Goal: Task Accomplishment & Management: Manage account settings

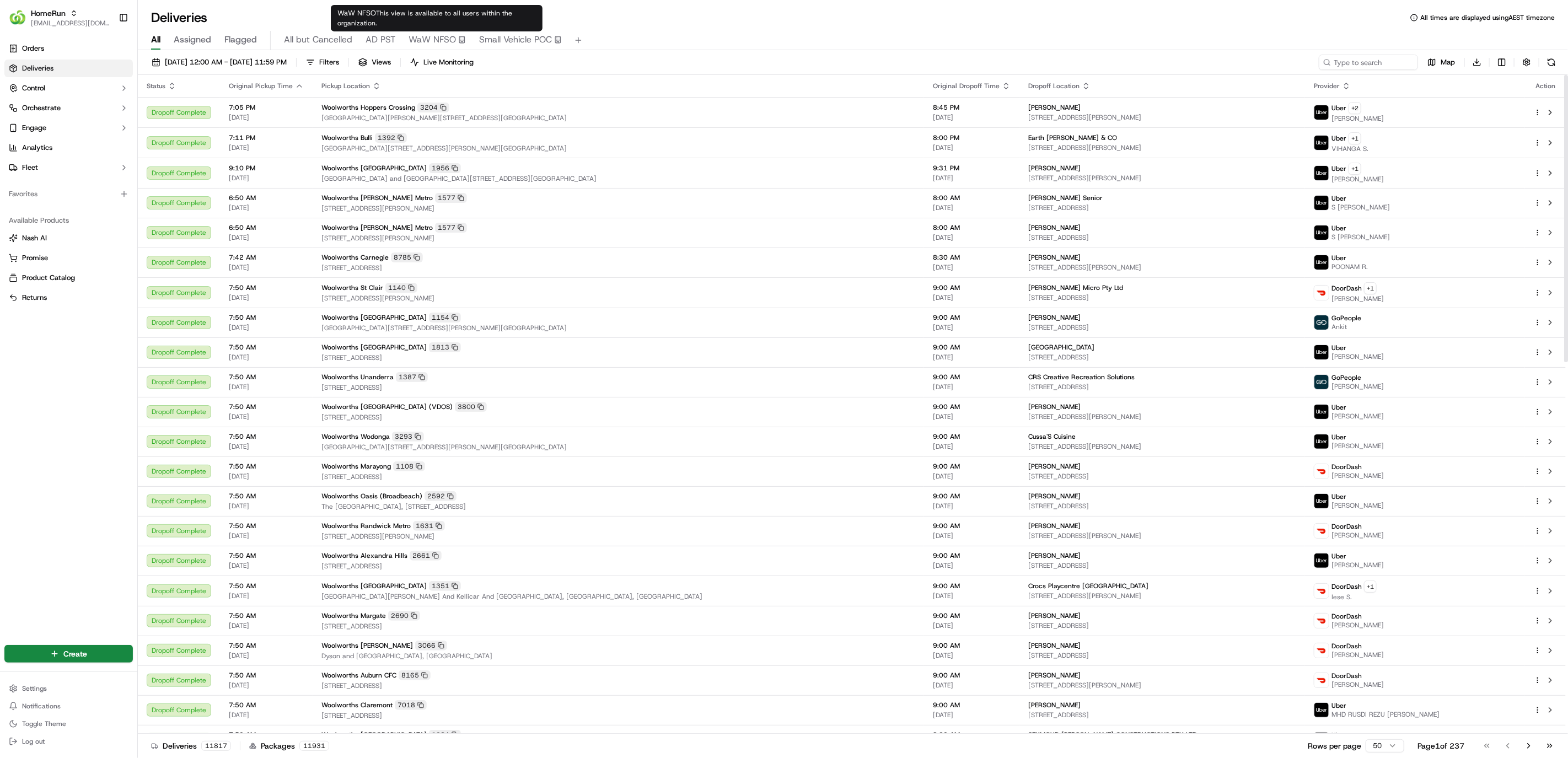
click at [359, 71] on div "18/09/2025 12:00 AM - 18/09/2025 11:59 PM Filters Views Live Monitoring Map Dow…" at bounding box center [853, 65] width 1430 height 21
click at [344, 63] on button "Filters" at bounding box center [322, 62] width 43 height 15
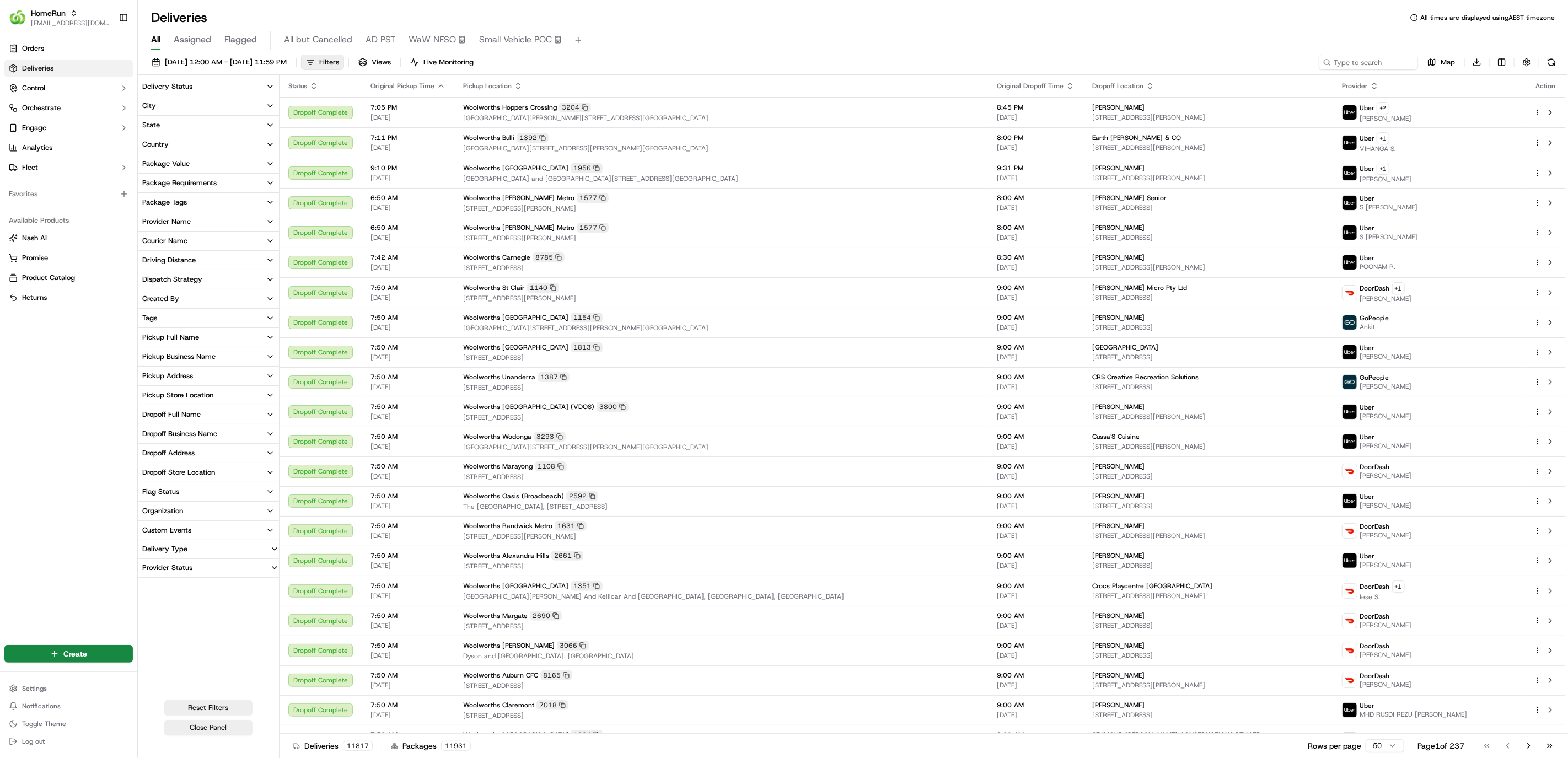
click at [207, 239] on button "Courier Name" at bounding box center [208, 240] width 141 height 18
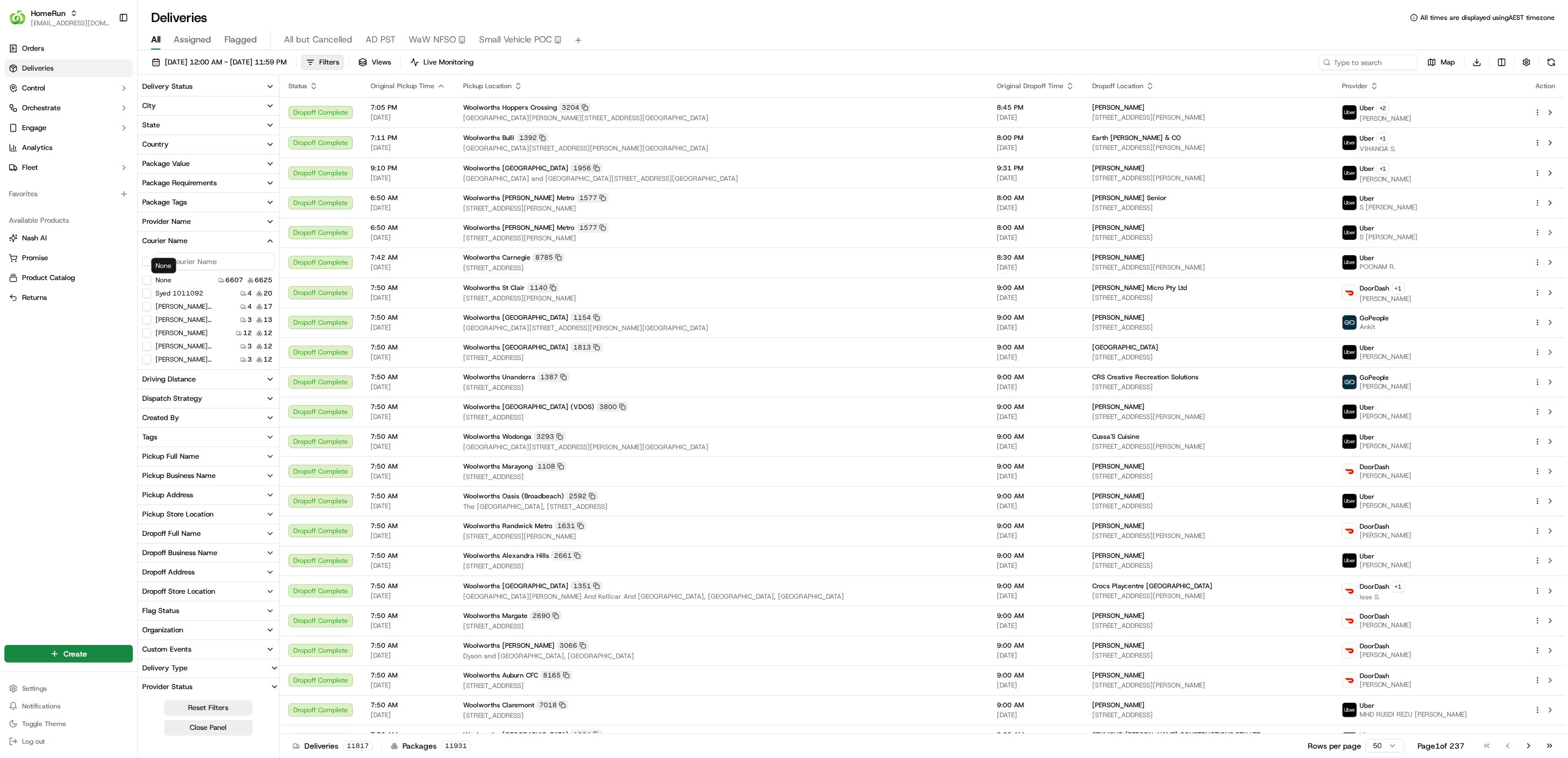
click at [181, 250] on div at bounding box center [208, 261] width 141 height 22
click at [189, 237] on button "Courier Name" at bounding box center [208, 240] width 141 height 18
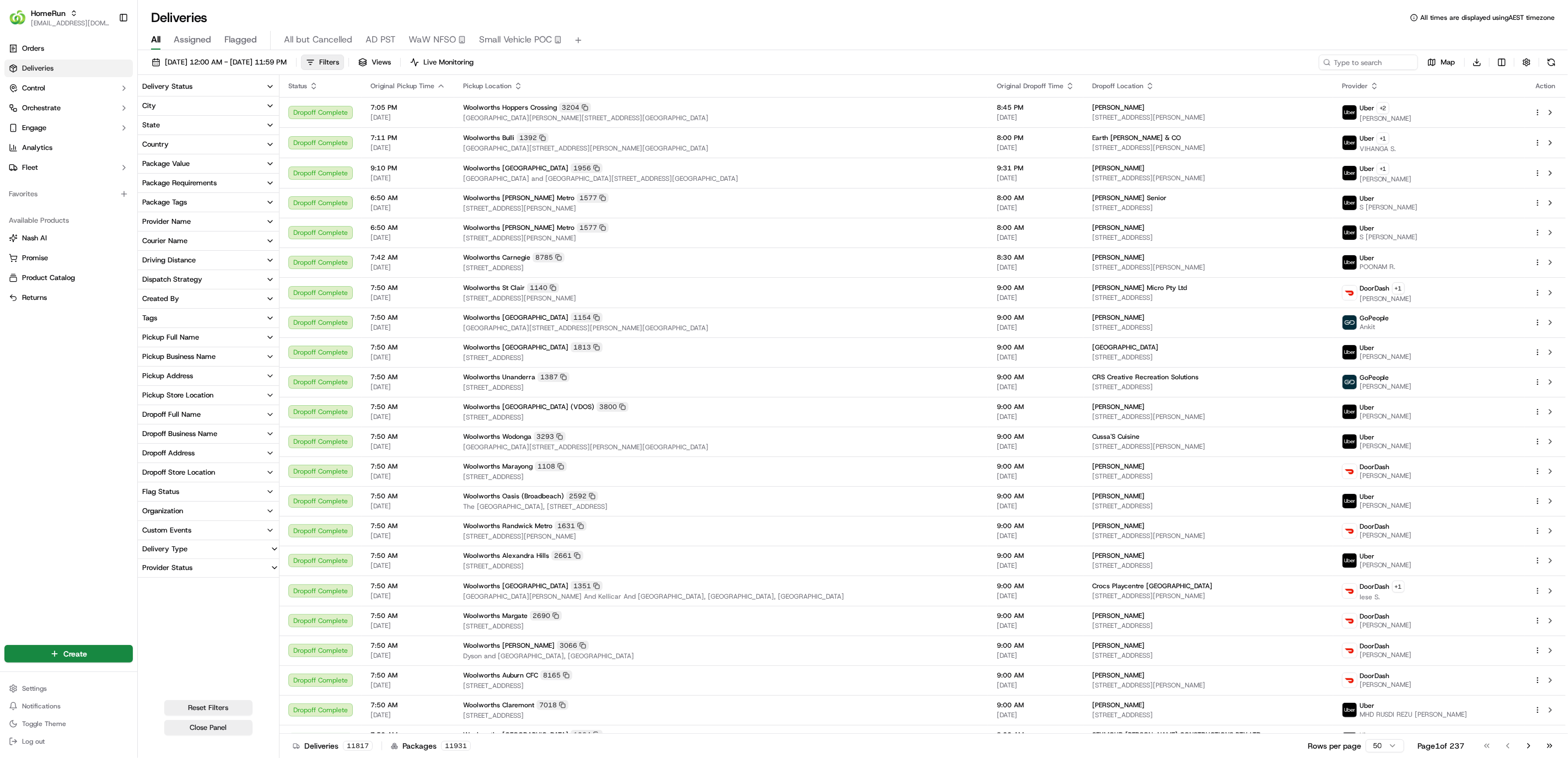
click at [195, 224] on button "Provider Name" at bounding box center [208, 221] width 141 height 18
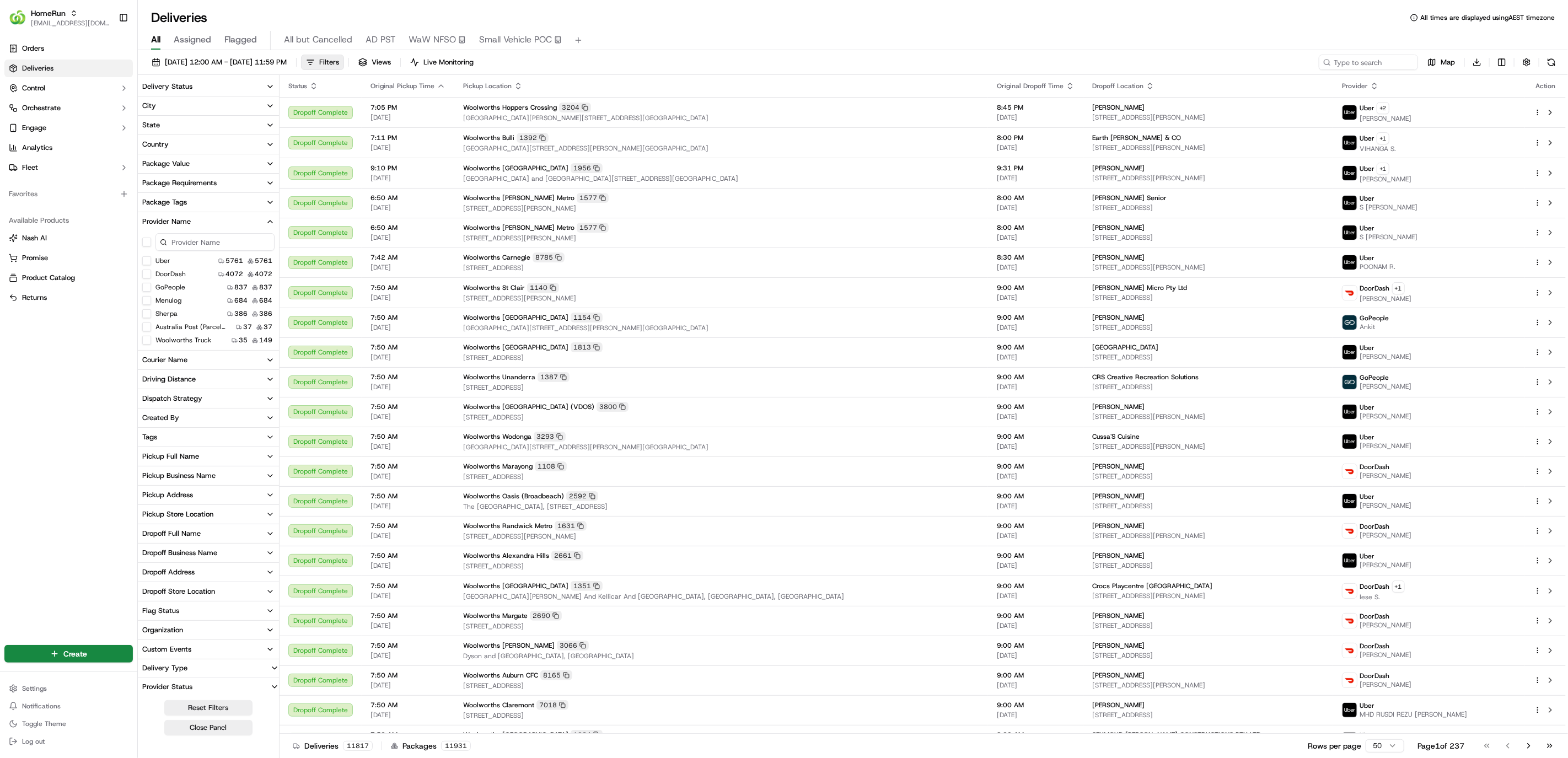
click at [148, 283] on button "GoPeople" at bounding box center [147, 287] width 9 height 9
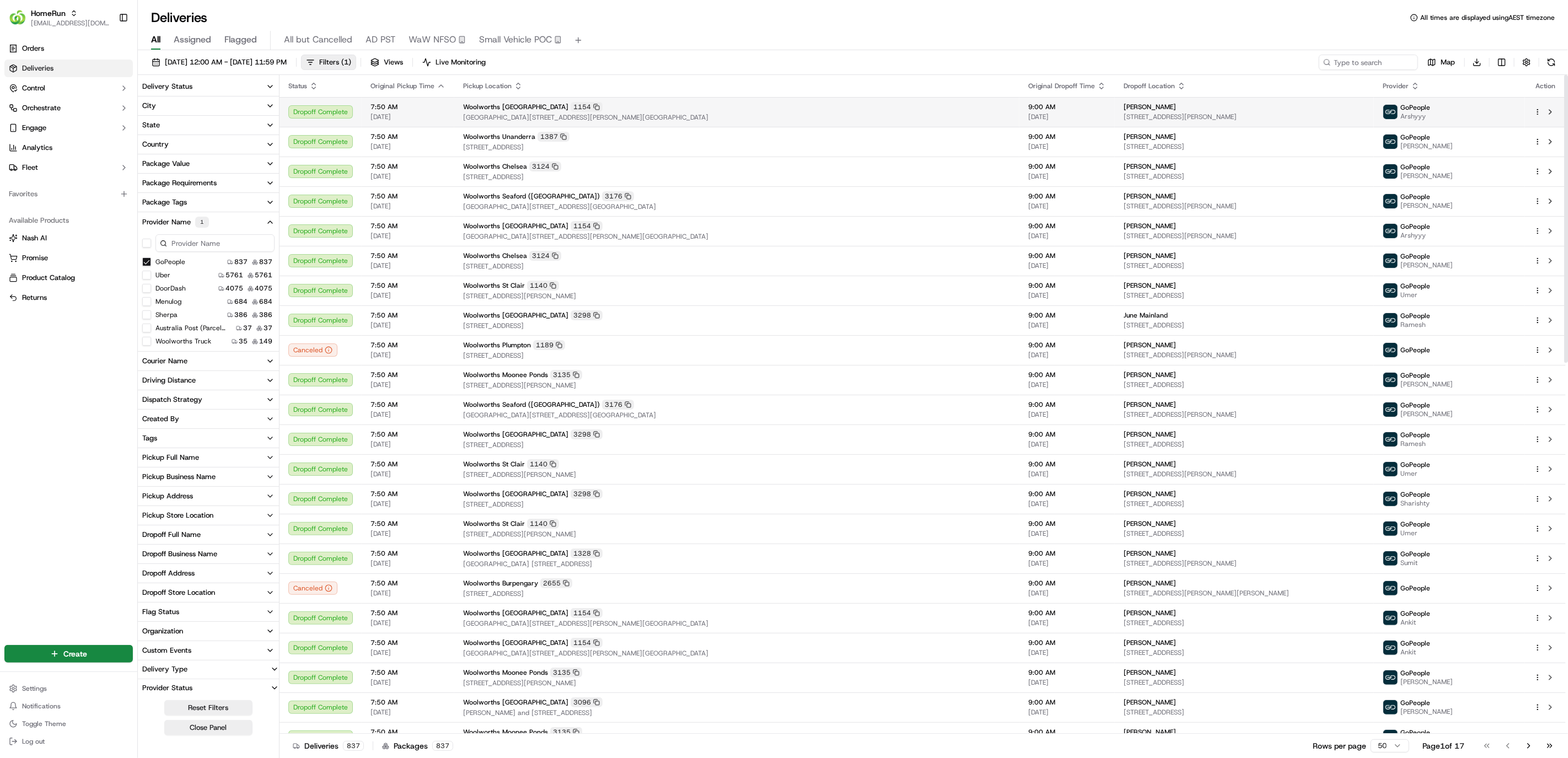
click at [421, 123] on td "7:50 AM 18/09/2025" at bounding box center [408, 112] width 93 height 29
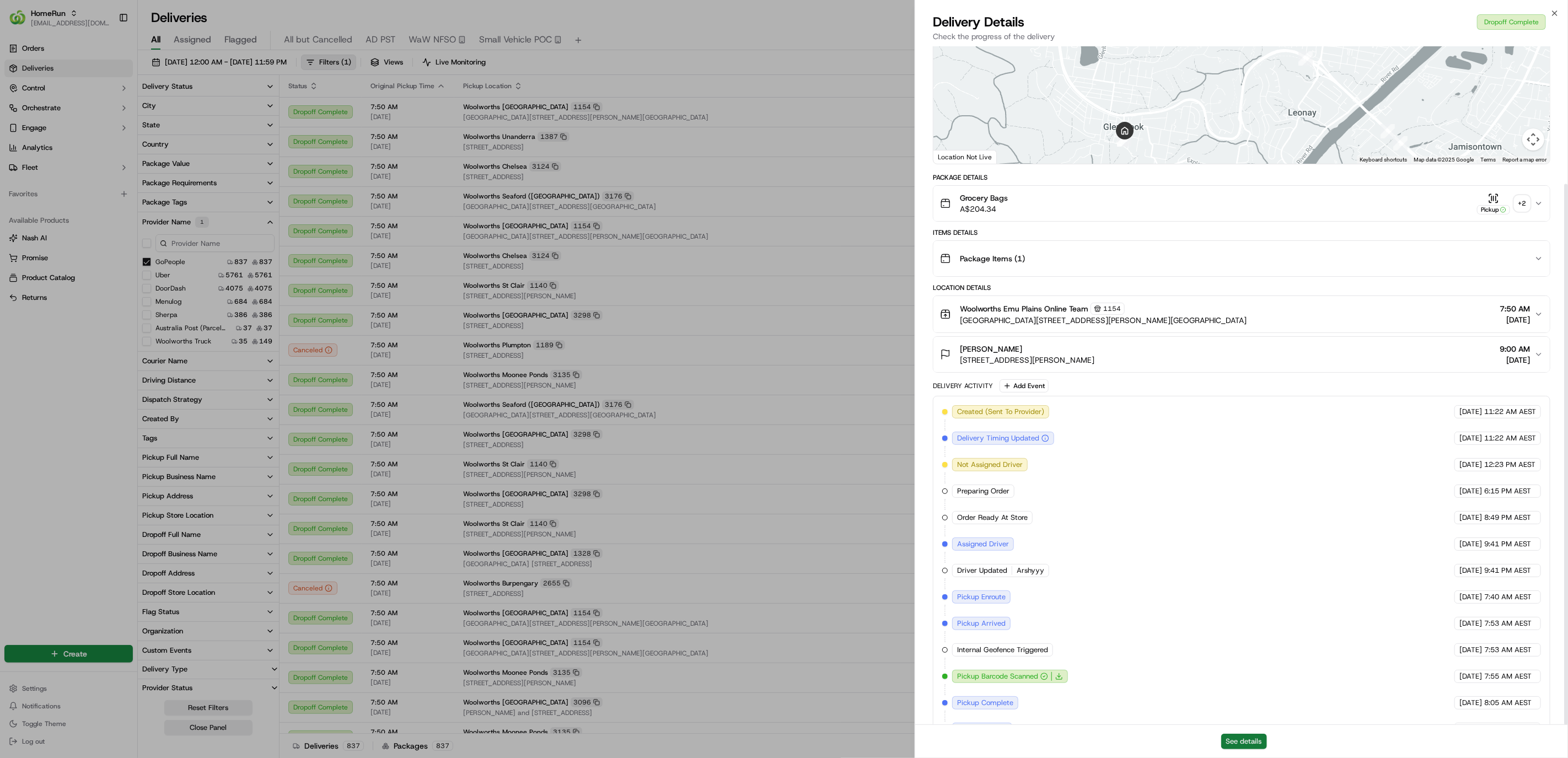
scroll to position [173, 0]
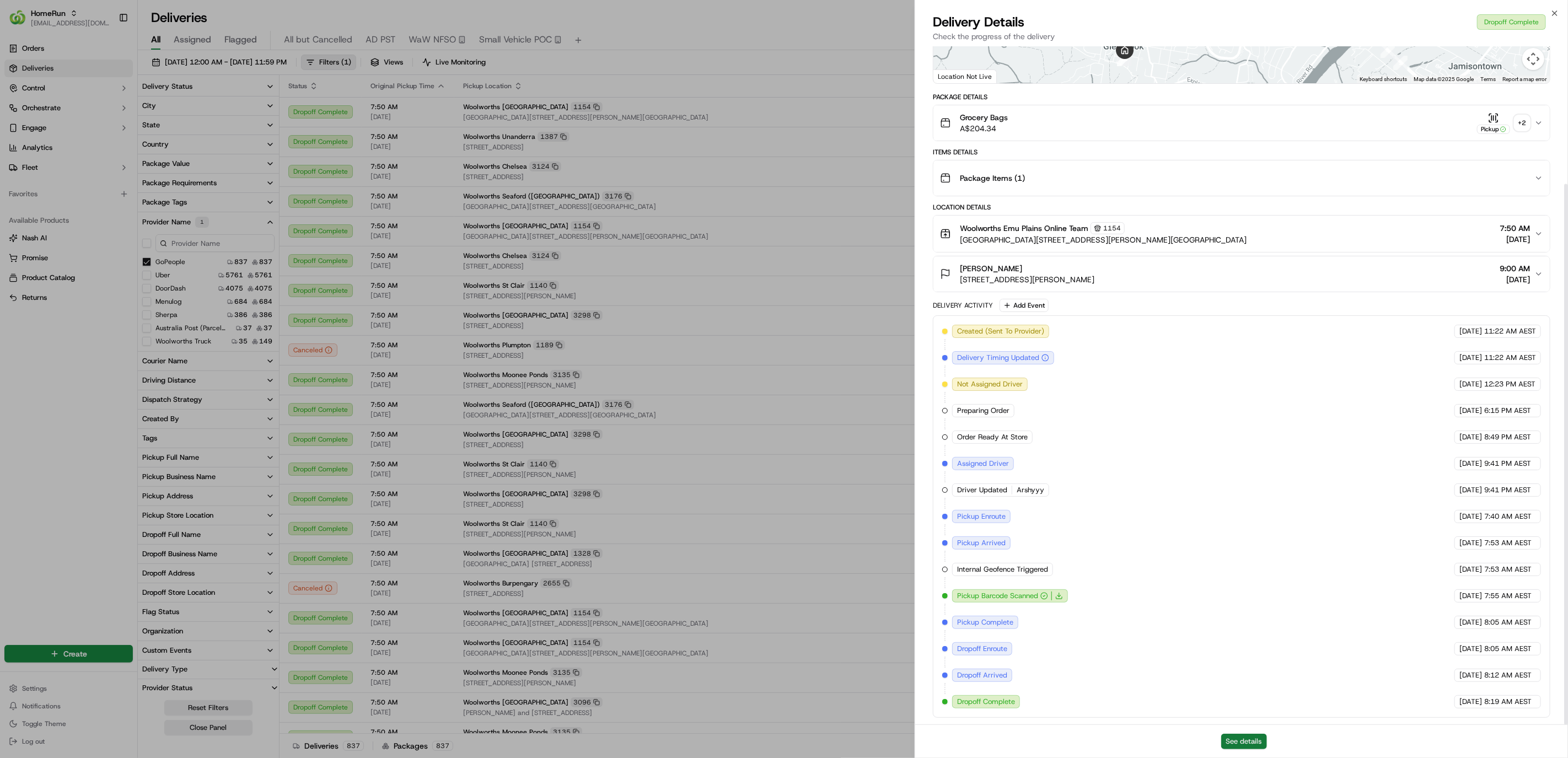
click at [1232, 740] on button "See details" at bounding box center [1243, 741] width 46 height 15
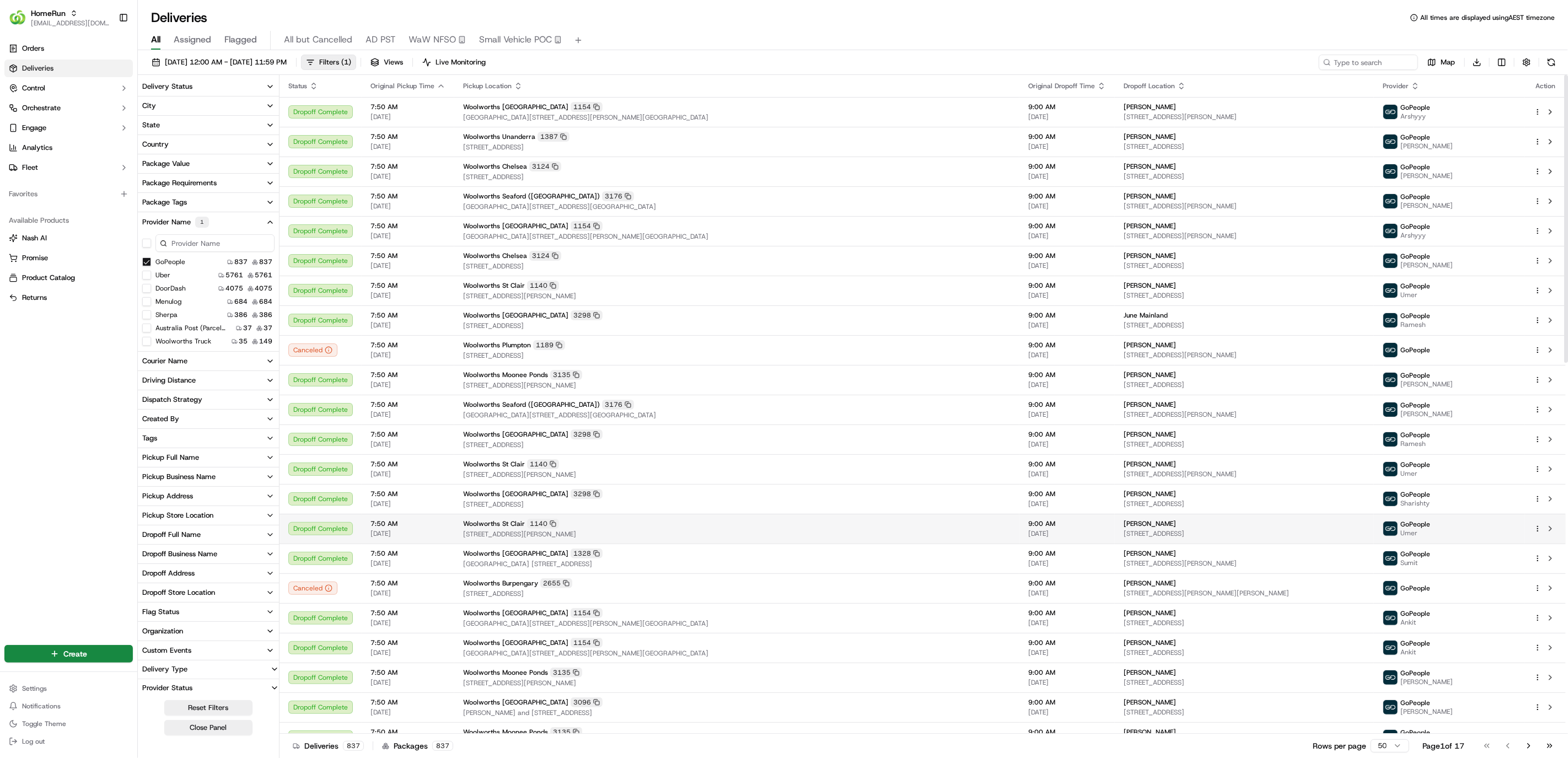
click at [719, 531] on span "155 Bennett Road, St Clair, NSW 2759, AU" at bounding box center [737, 534] width 547 height 9
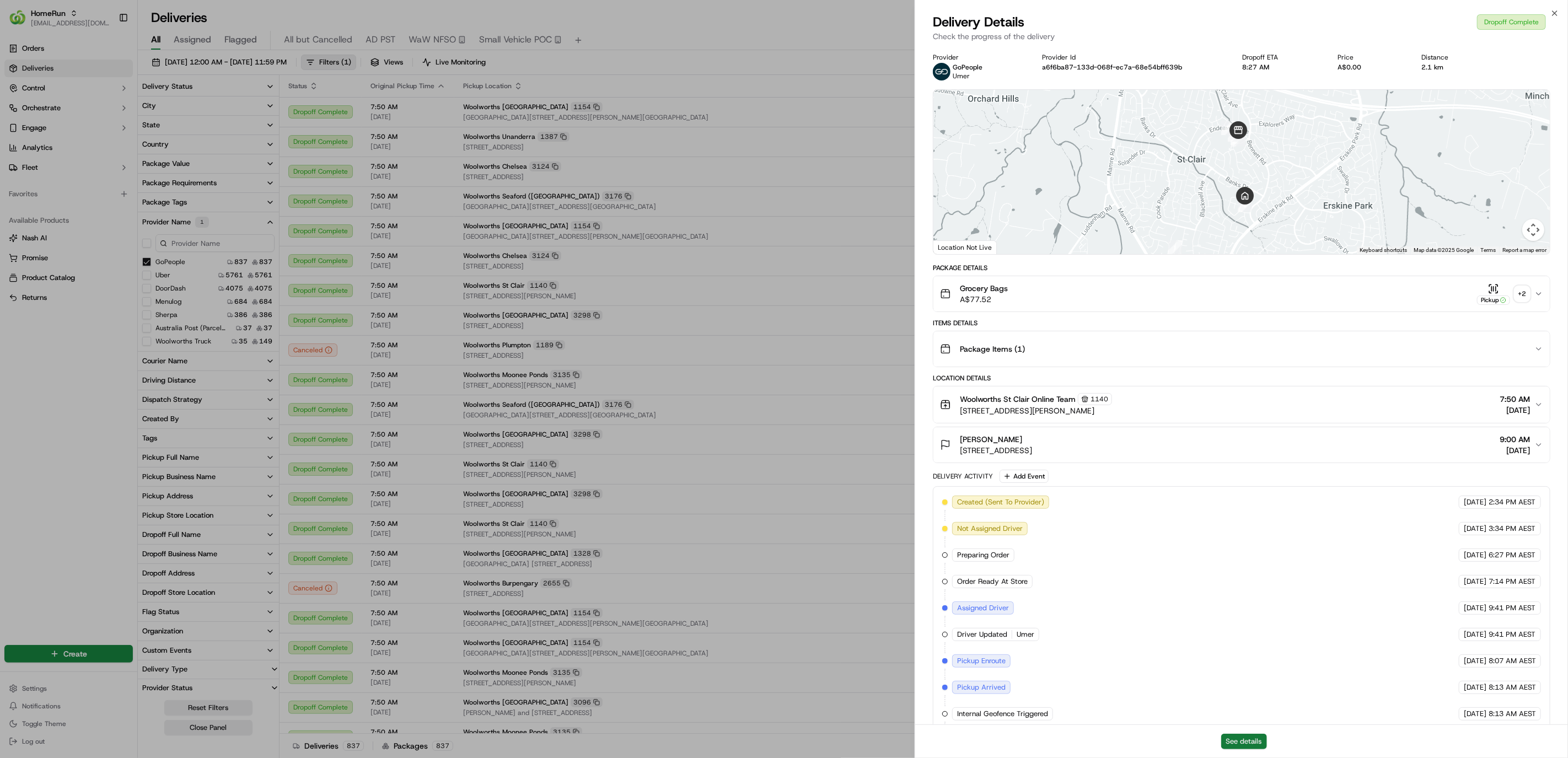
click at [1249, 747] on button "See details" at bounding box center [1243, 741] width 46 height 15
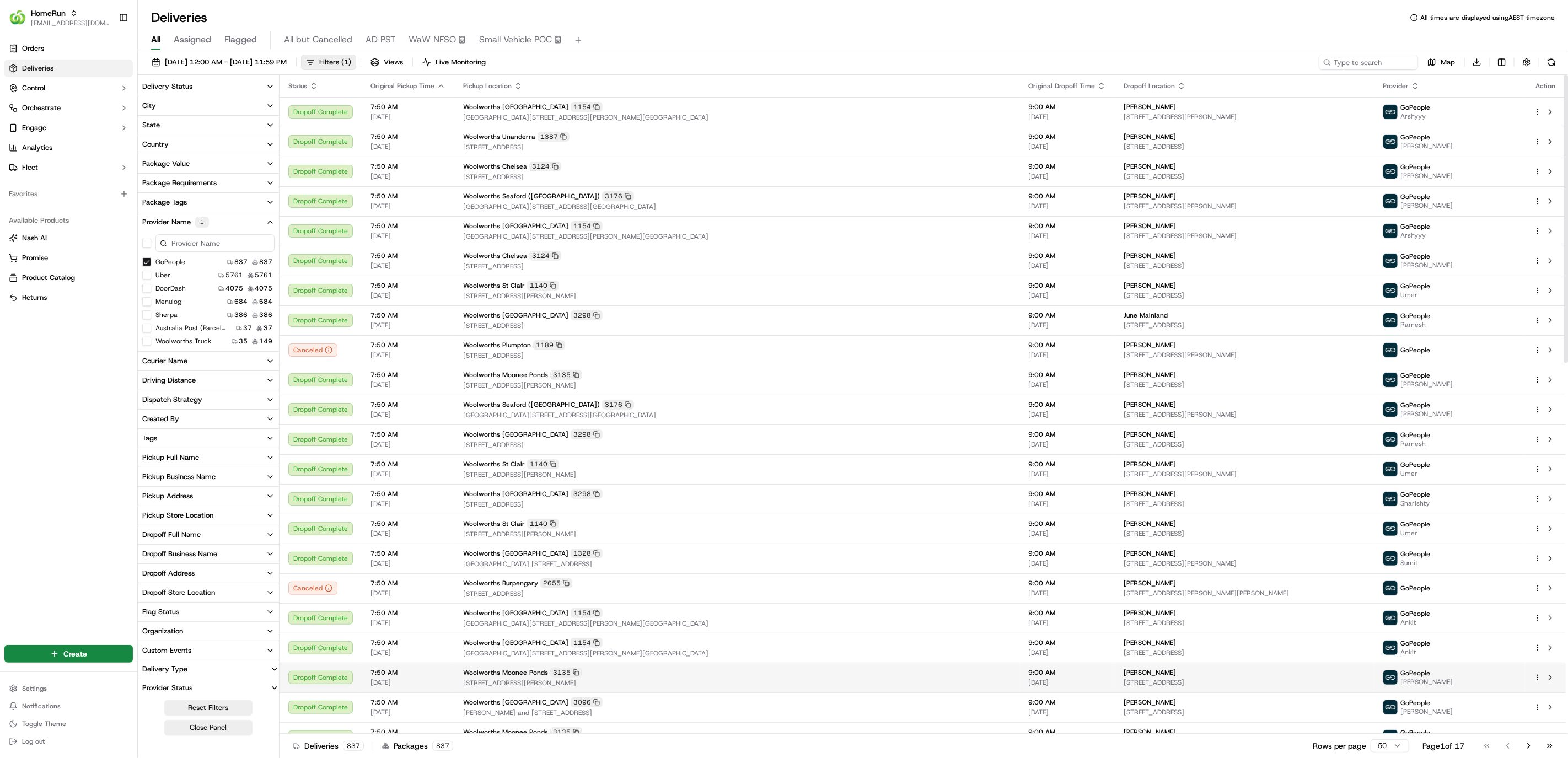
click at [662, 688] on td "Woolworths Moonee Ponds 3135 13 Pratt Street, Moonee Ponds, VIC 3039, AU" at bounding box center [737, 677] width 565 height 29
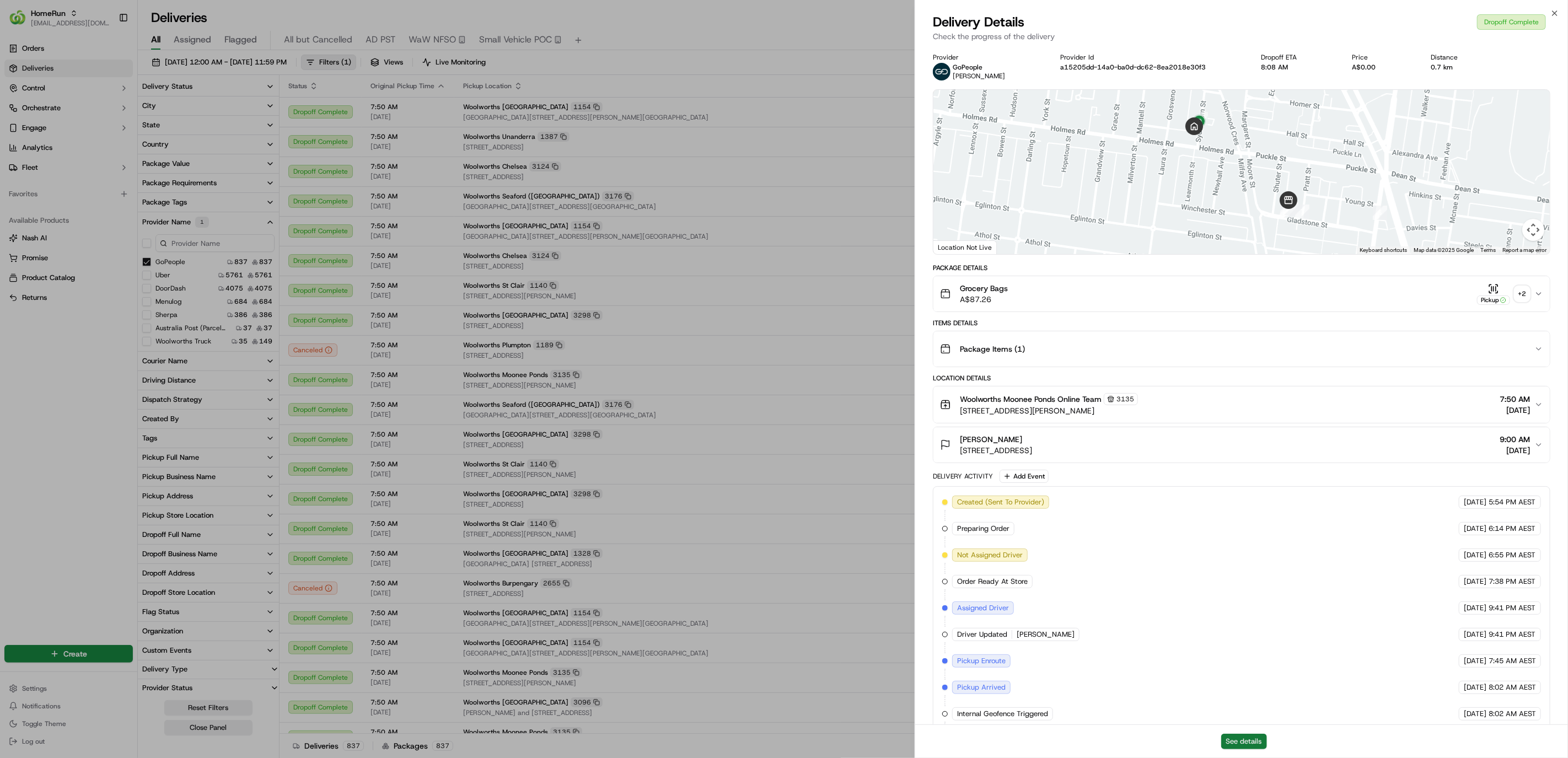
click at [1221, 734] on button "See details" at bounding box center [1243, 741] width 46 height 15
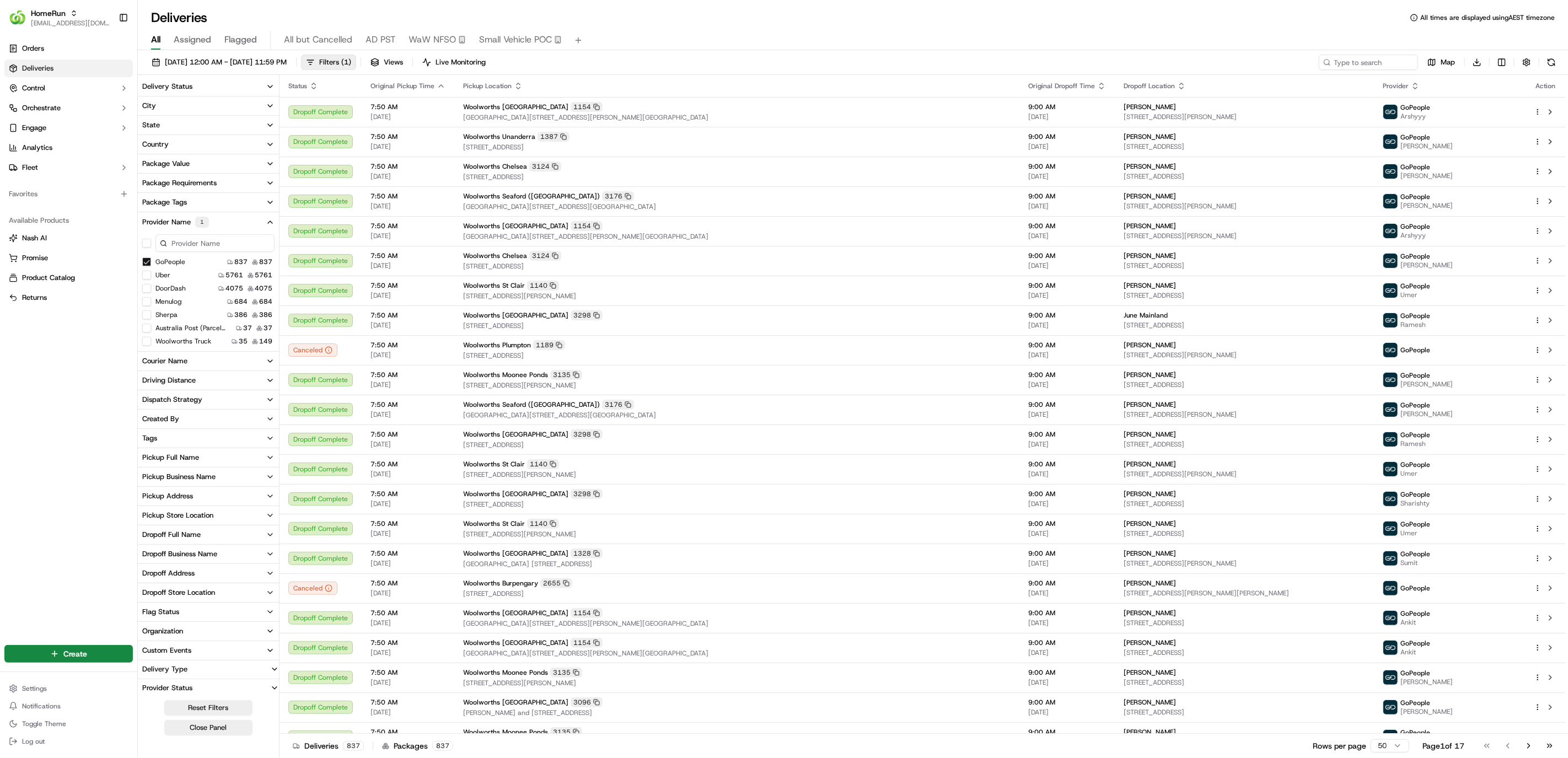
click at [145, 262] on button "GoPeople" at bounding box center [147, 262] width 9 height 9
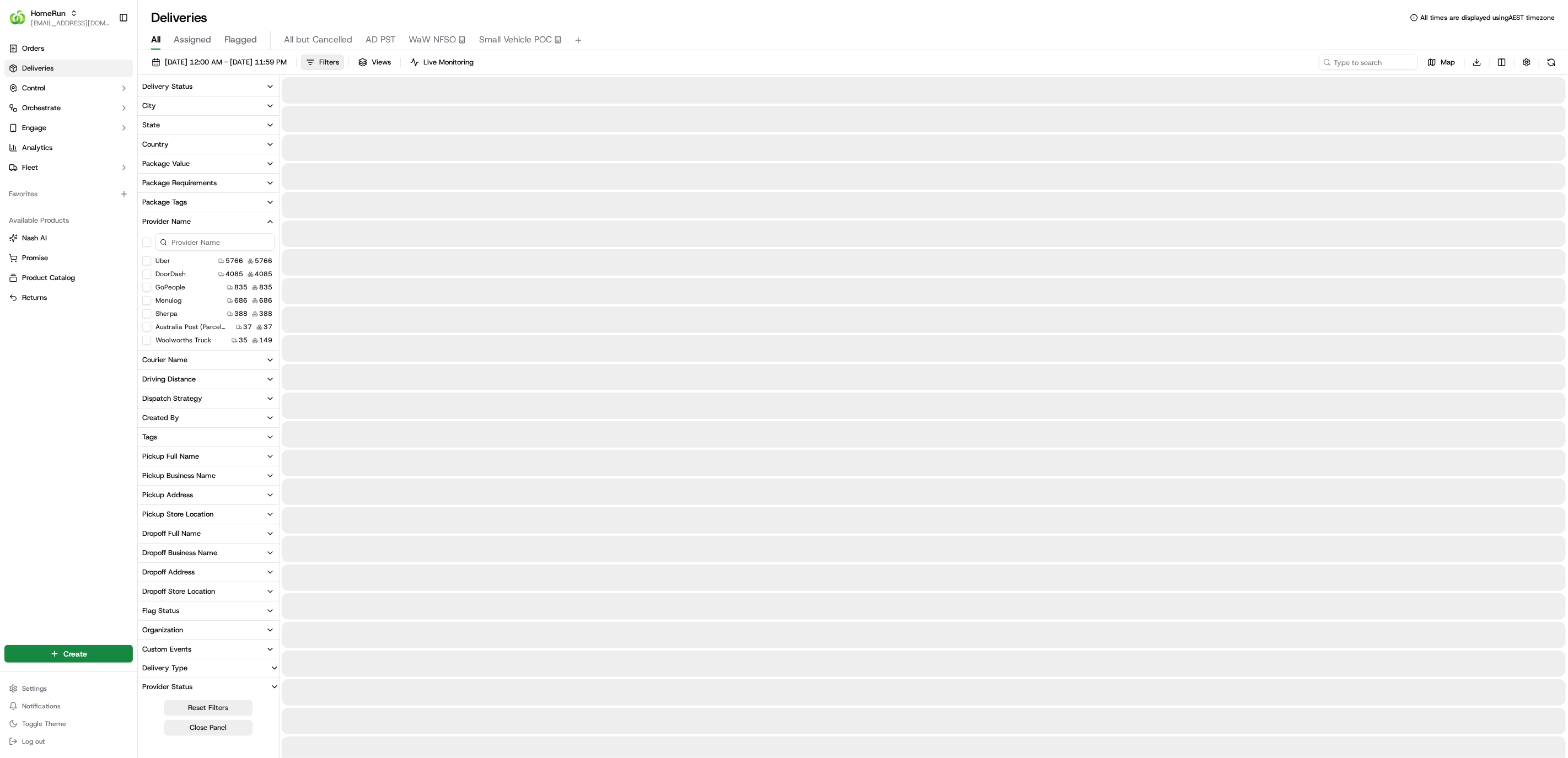
click at [145, 299] on button "Menulog" at bounding box center [147, 300] width 9 height 9
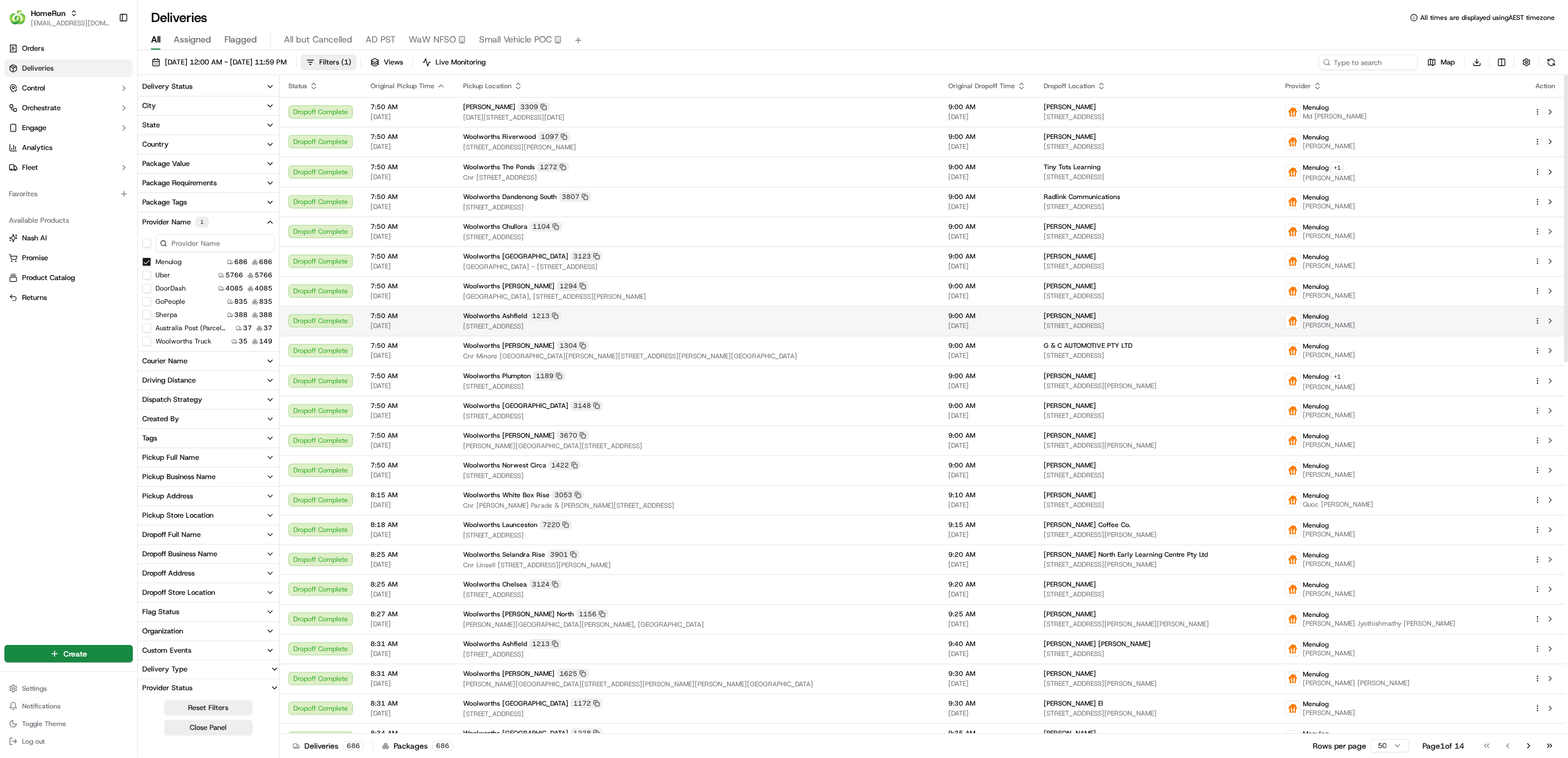
click at [535, 328] on span "260A Liverpool Road, Ashfield, NSW 2131, AU" at bounding box center [697, 326] width 468 height 9
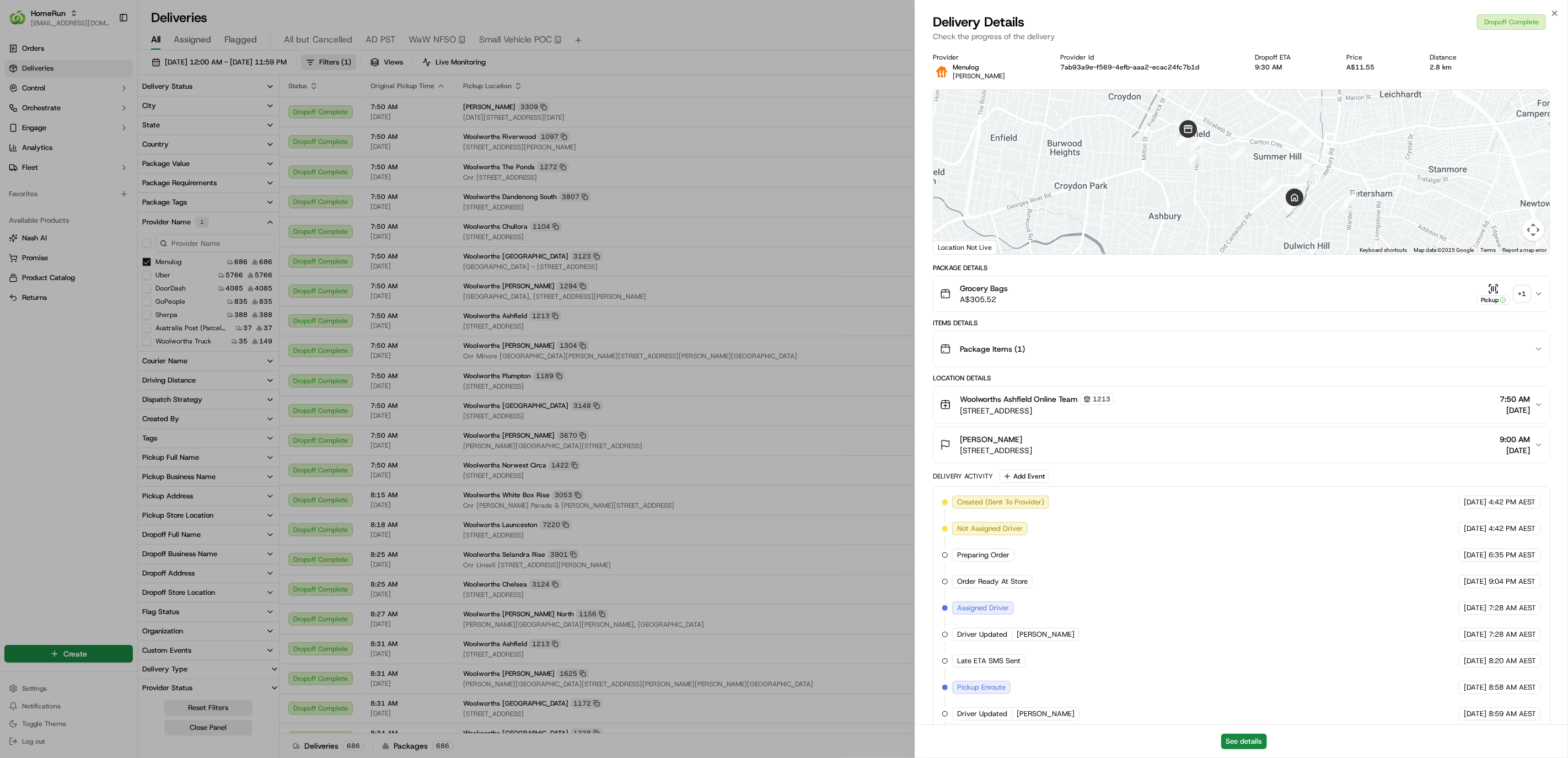
click at [1255, 753] on div "See details" at bounding box center [1241, 741] width 653 height 34
click at [1255, 743] on button "See details" at bounding box center [1243, 741] width 46 height 15
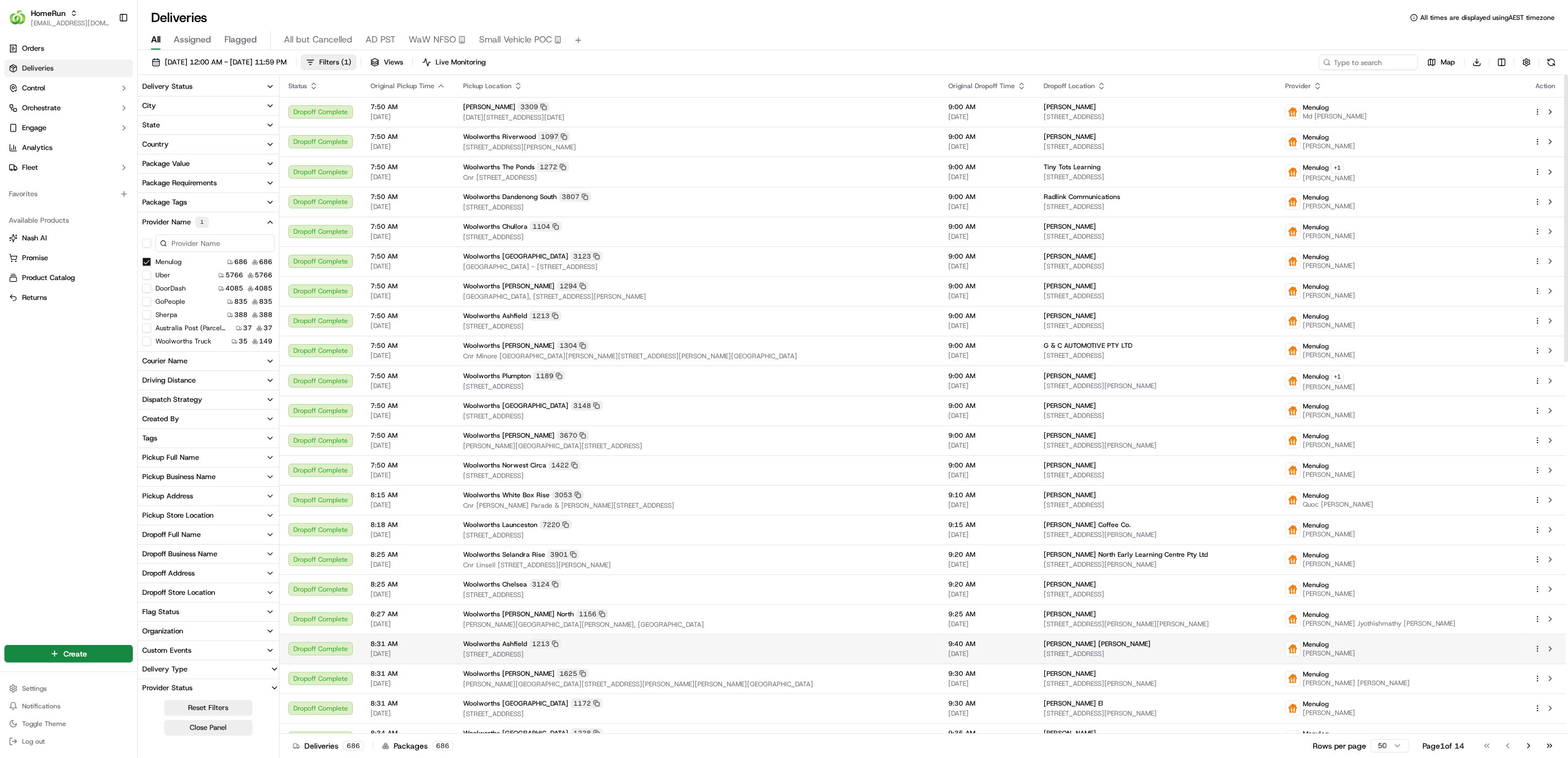
click at [671, 647] on div "Woolworths Ashfield 1213" at bounding box center [697, 643] width 468 height 10
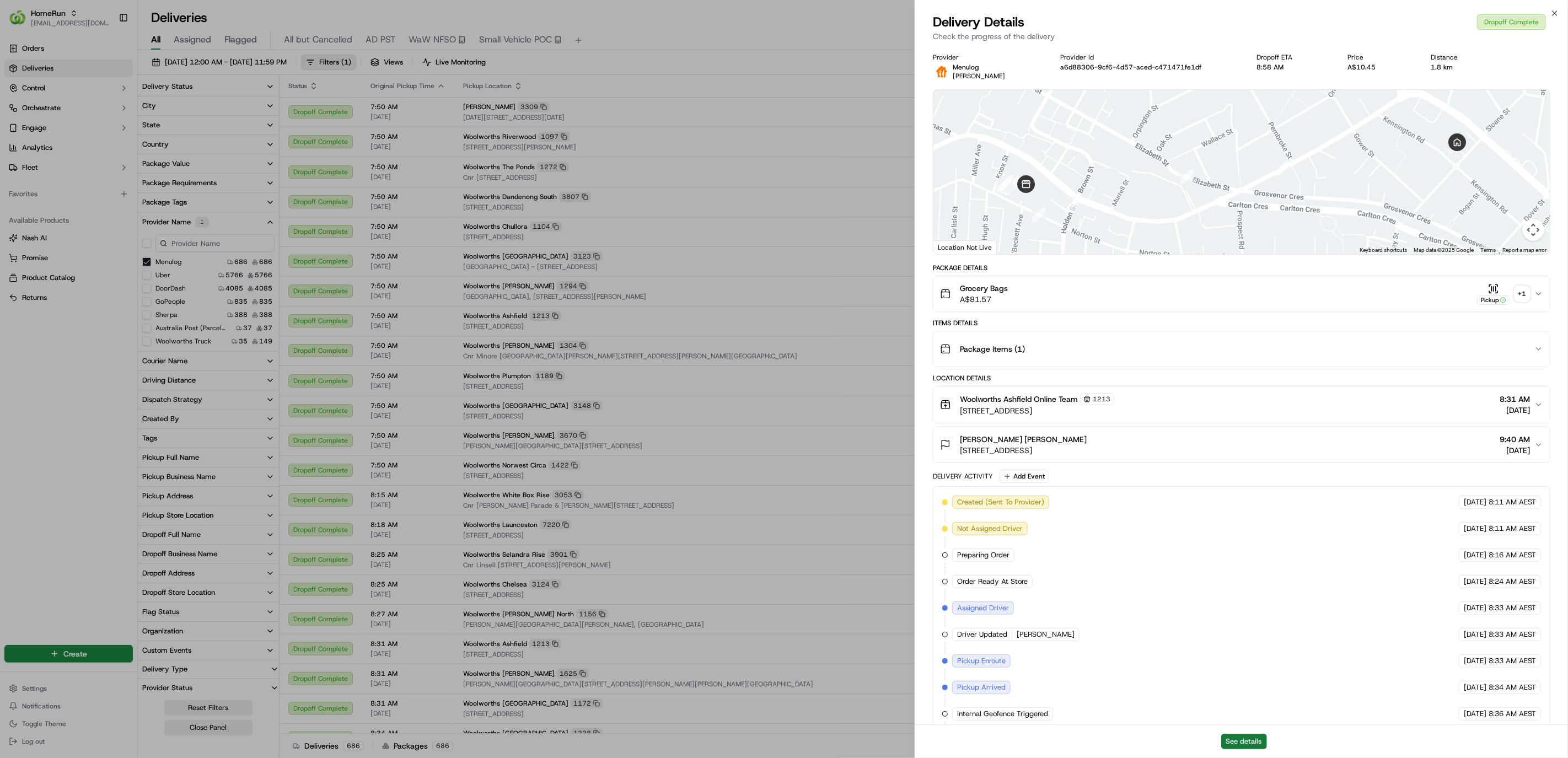
click at [1246, 738] on button "See details" at bounding box center [1243, 741] width 46 height 15
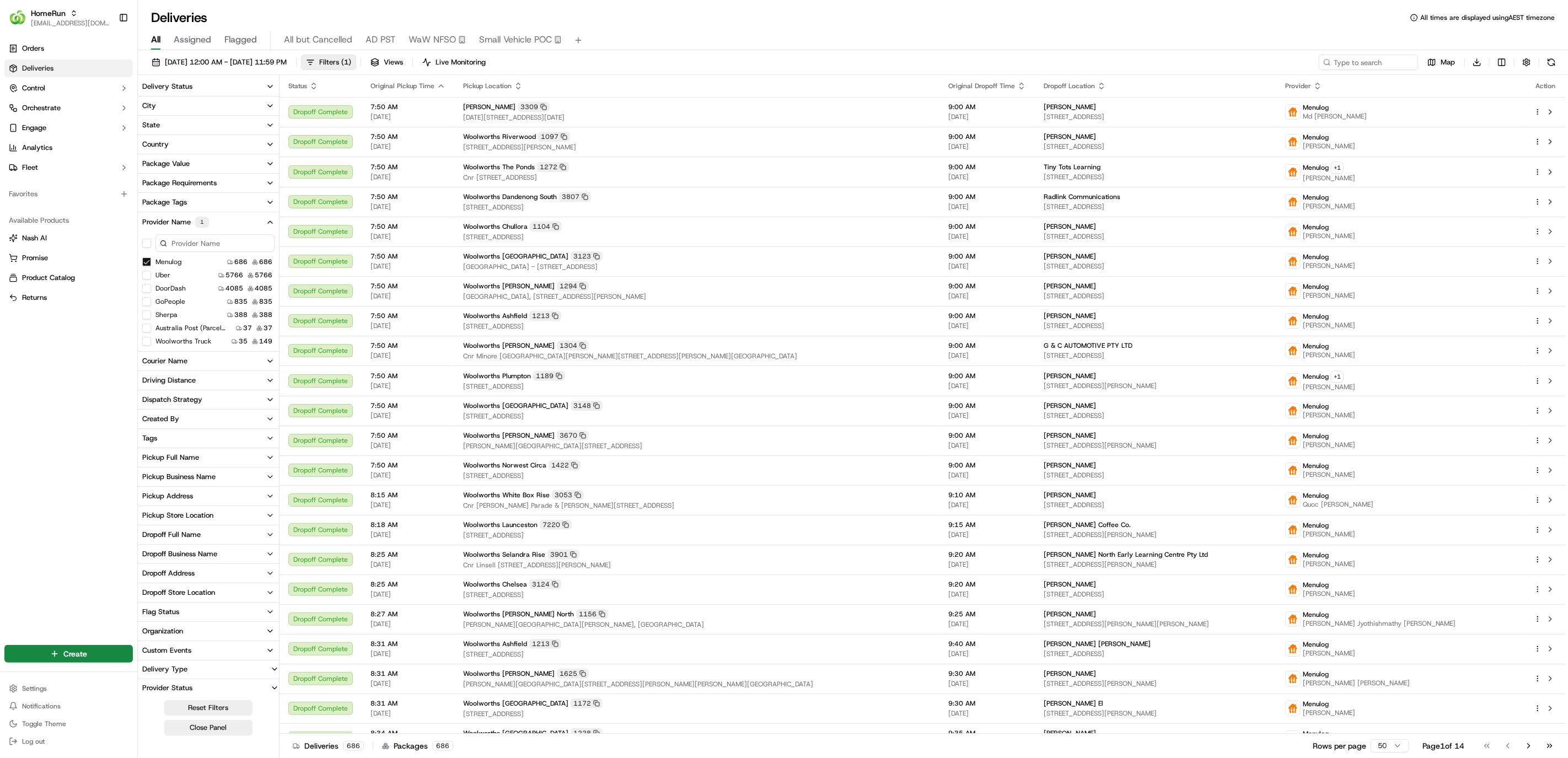
click at [145, 265] on button "Menulog" at bounding box center [147, 262] width 9 height 9
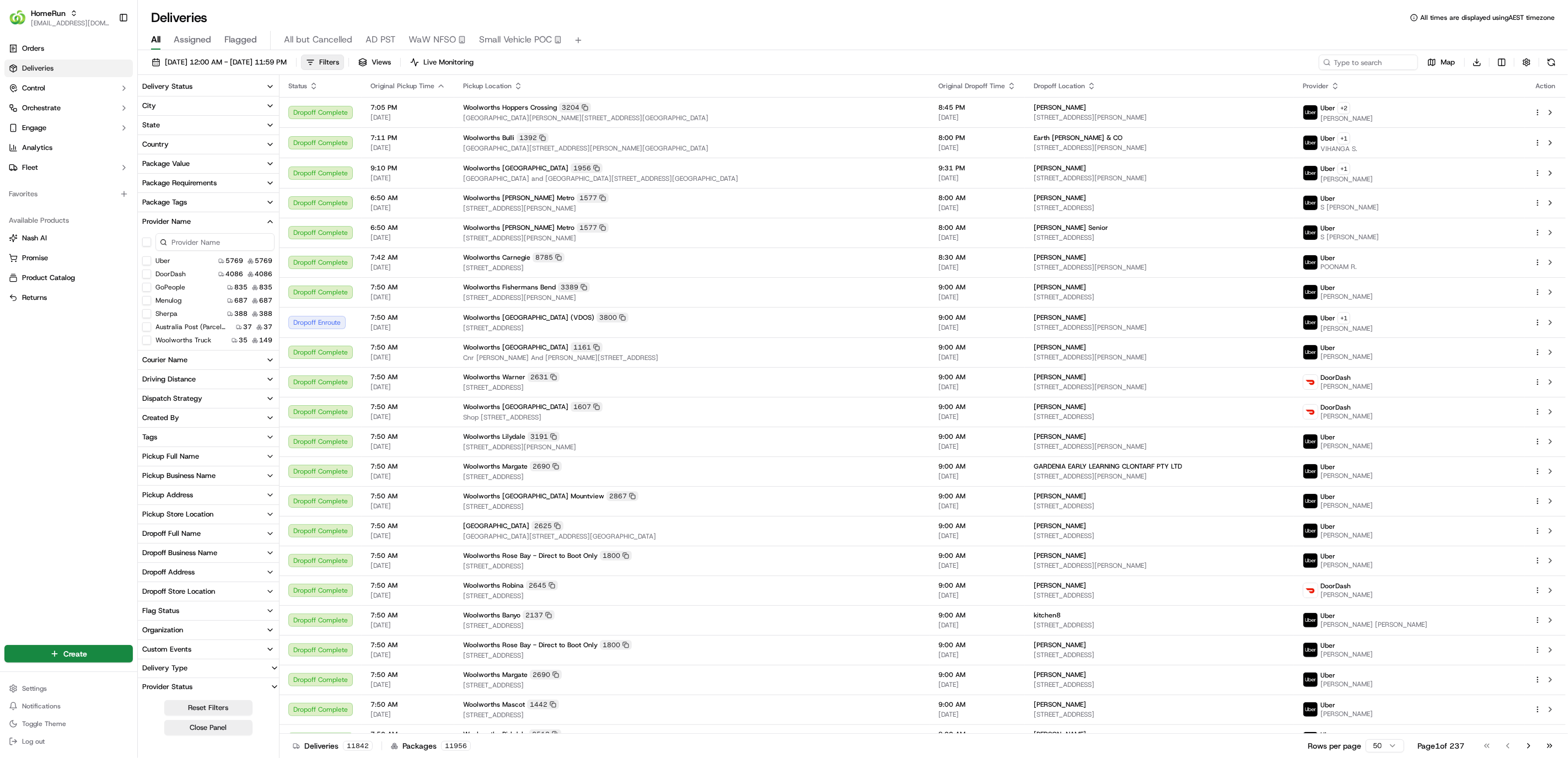
click at [147, 314] on button "Sherpa" at bounding box center [147, 313] width 9 height 9
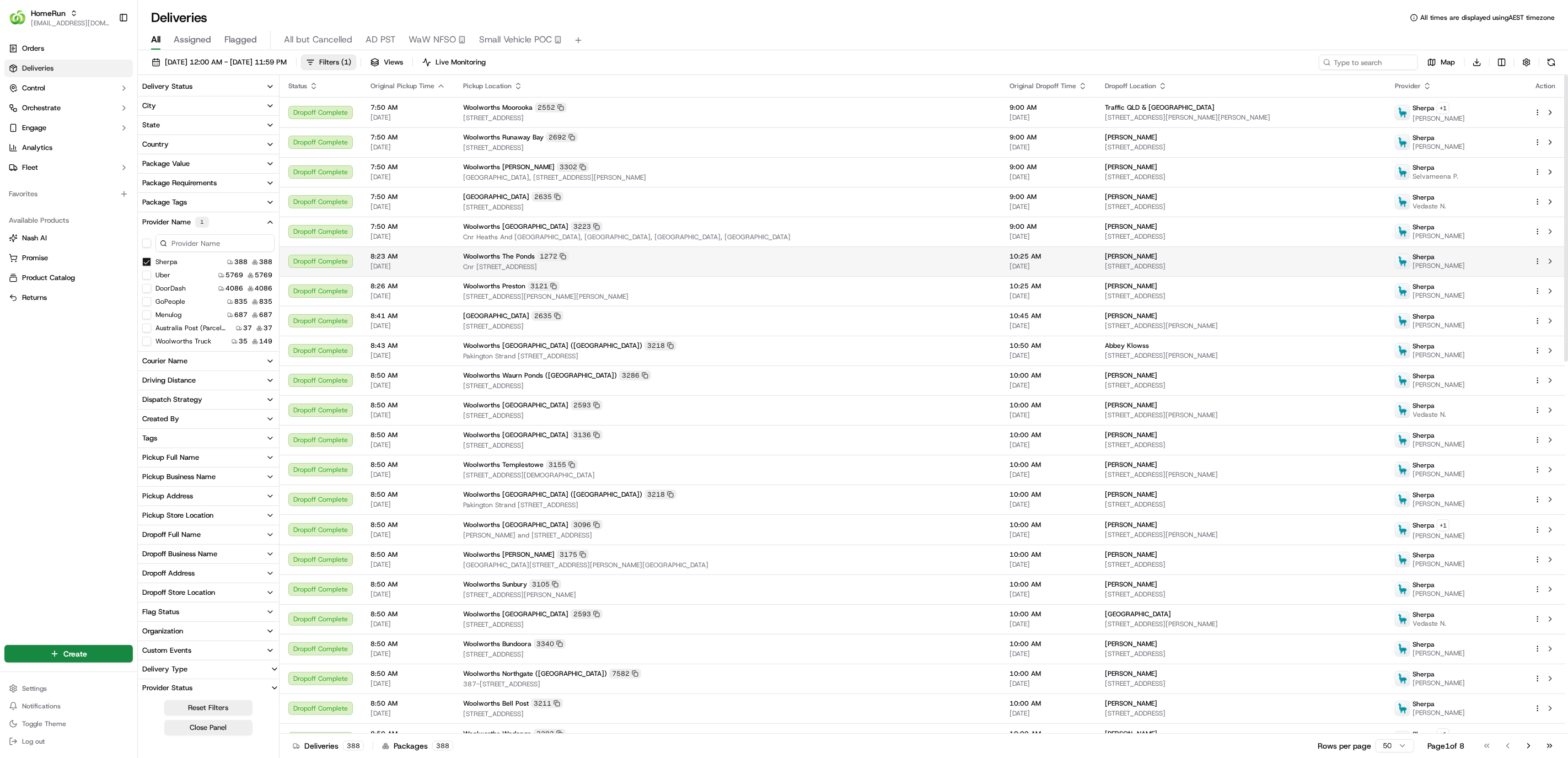
click at [850, 261] on div "Woolworths The Ponds 1272" at bounding box center [727, 256] width 529 height 10
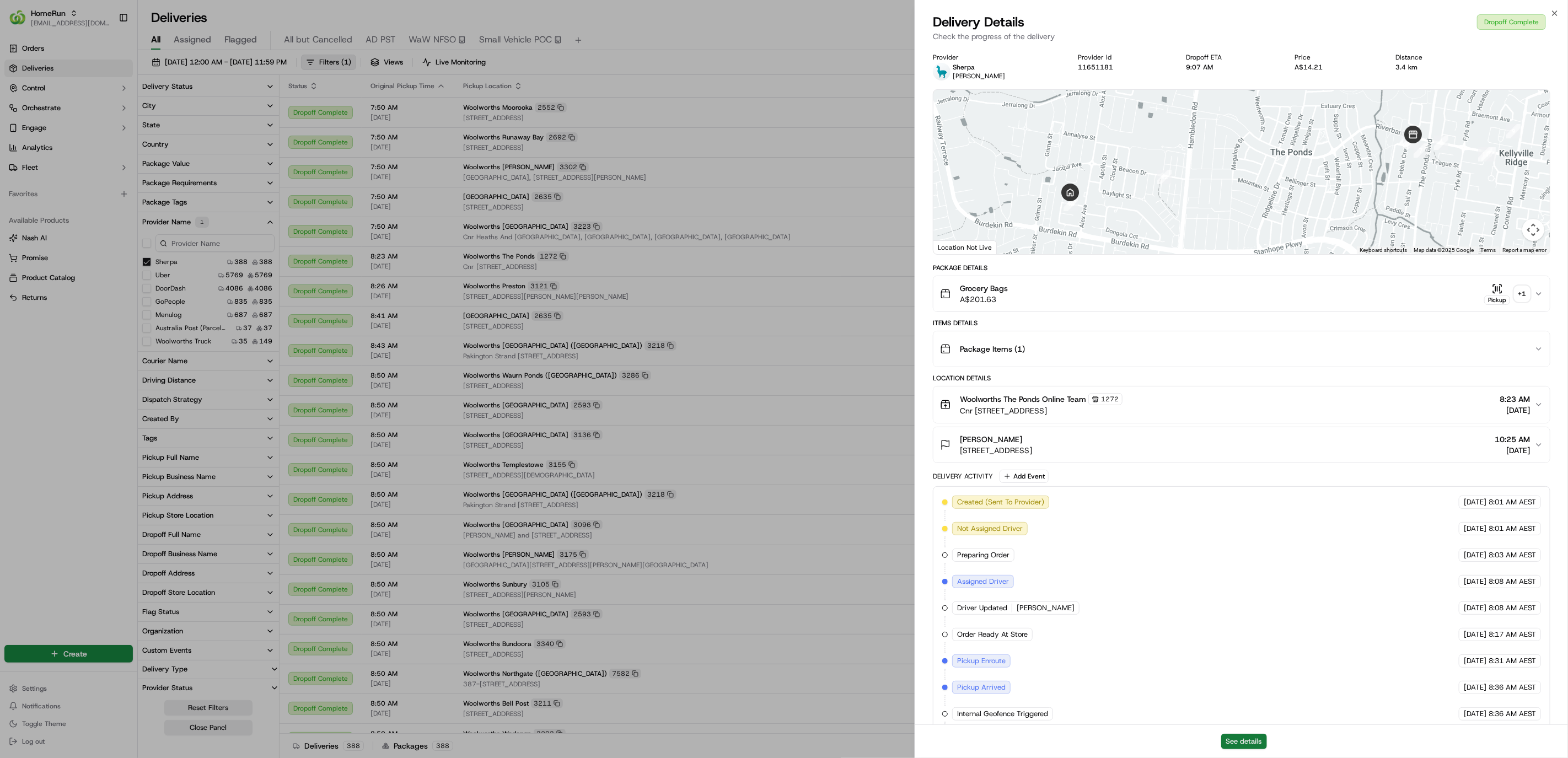
click at [1255, 741] on button "See details" at bounding box center [1243, 741] width 46 height 15
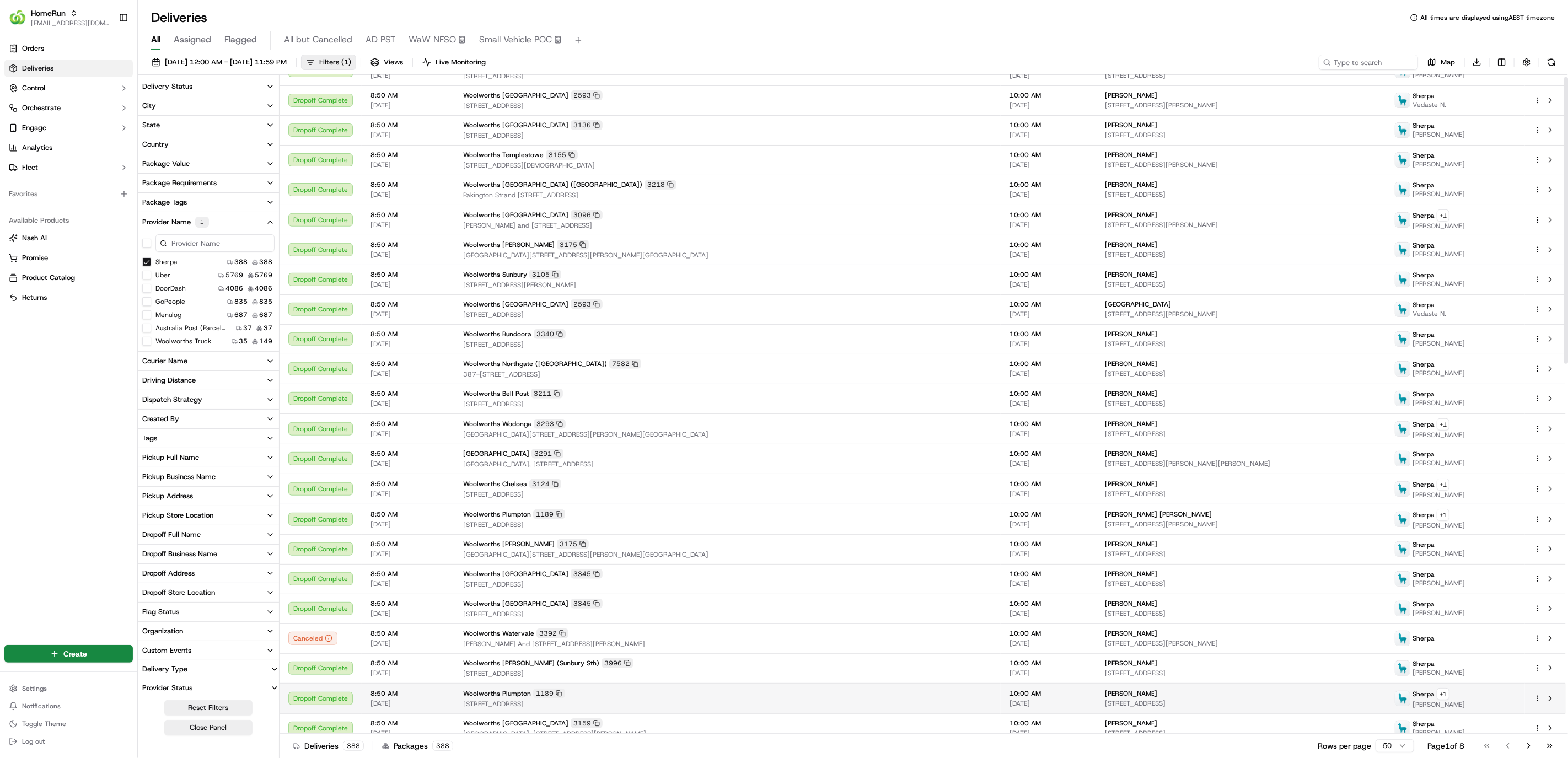
scroll to position [367, 0]
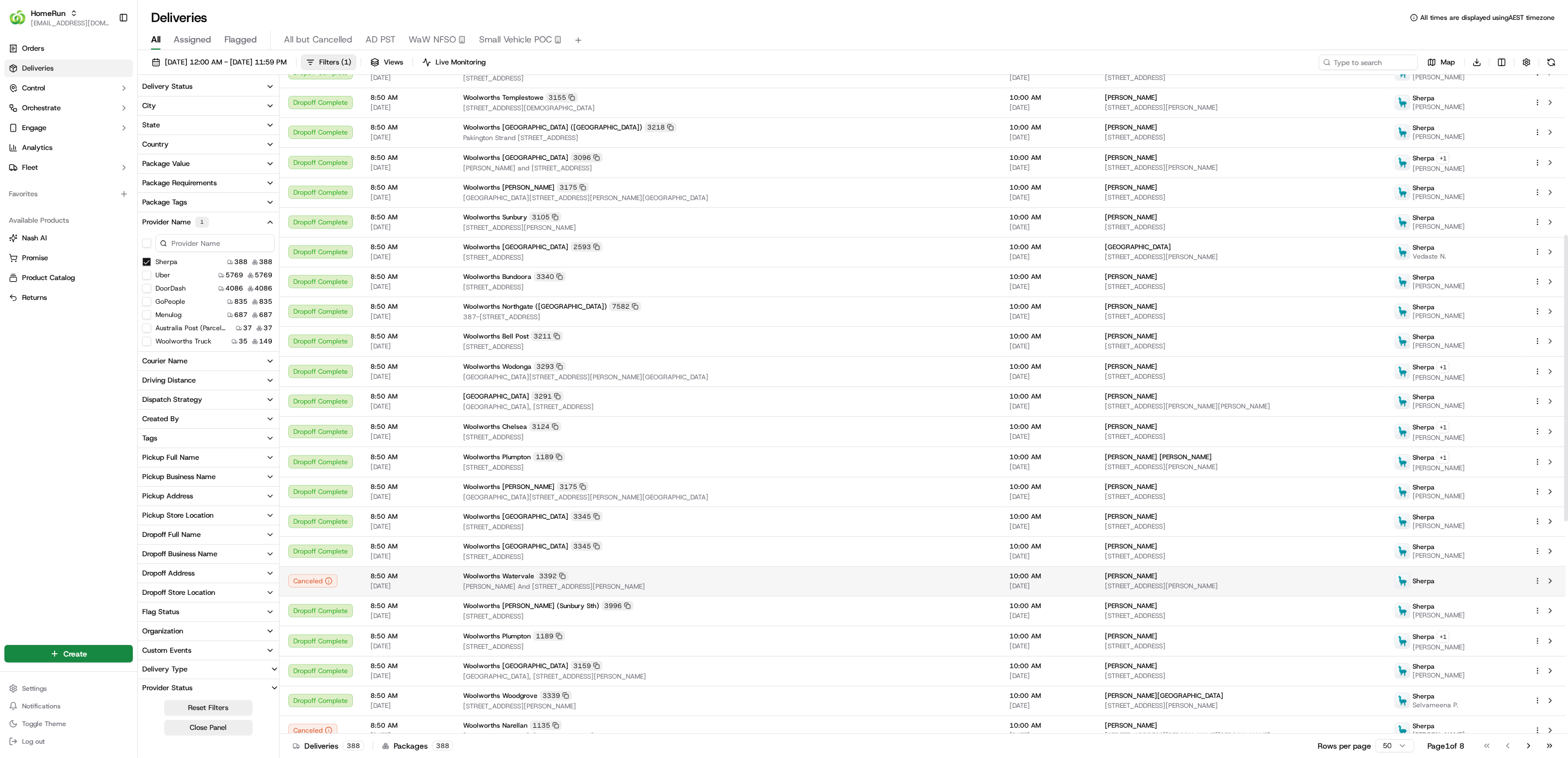
click at [717, 593] on td "Woolworths Watervale 3392 Crn Taylors And Calder Park Drive, Tayors Hill, VIC 3…" at bounding box center [727, 581] width 547 height 29
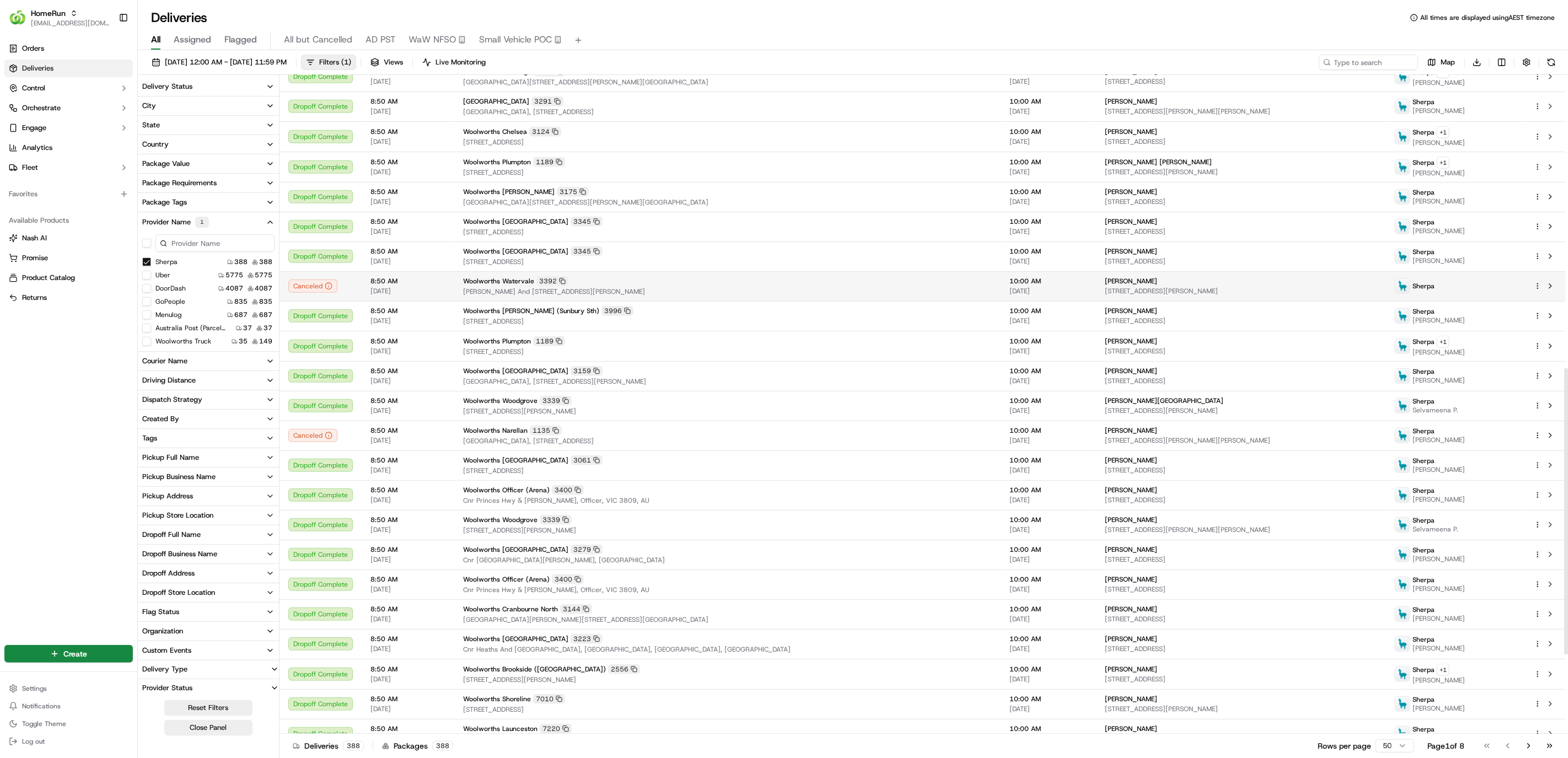
scroll to position [673, 0]
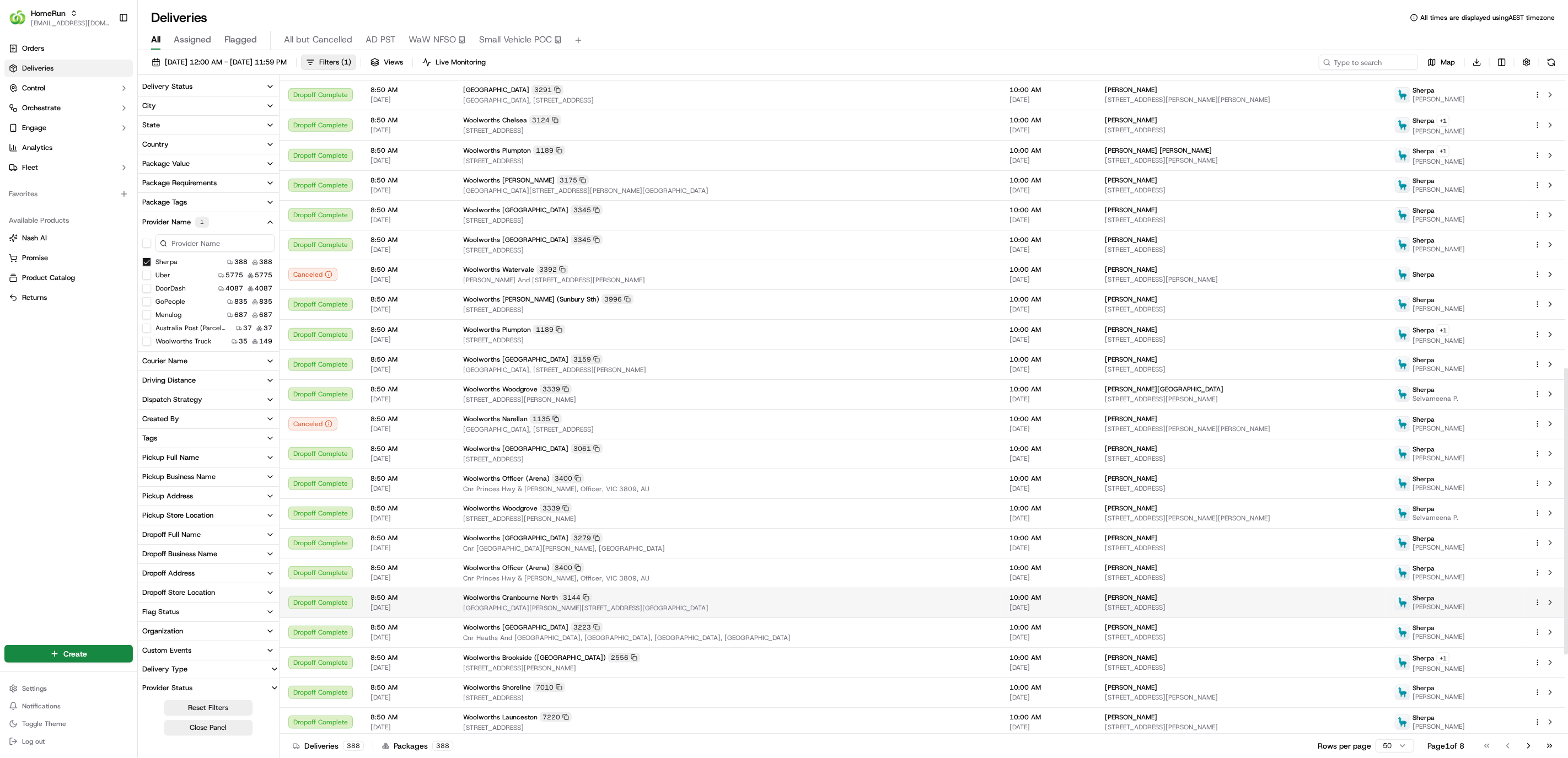
click at [829, 592] on div "Woolworths Cranbourne North 3144" at bounding box center [727, 597] width 529 height 10
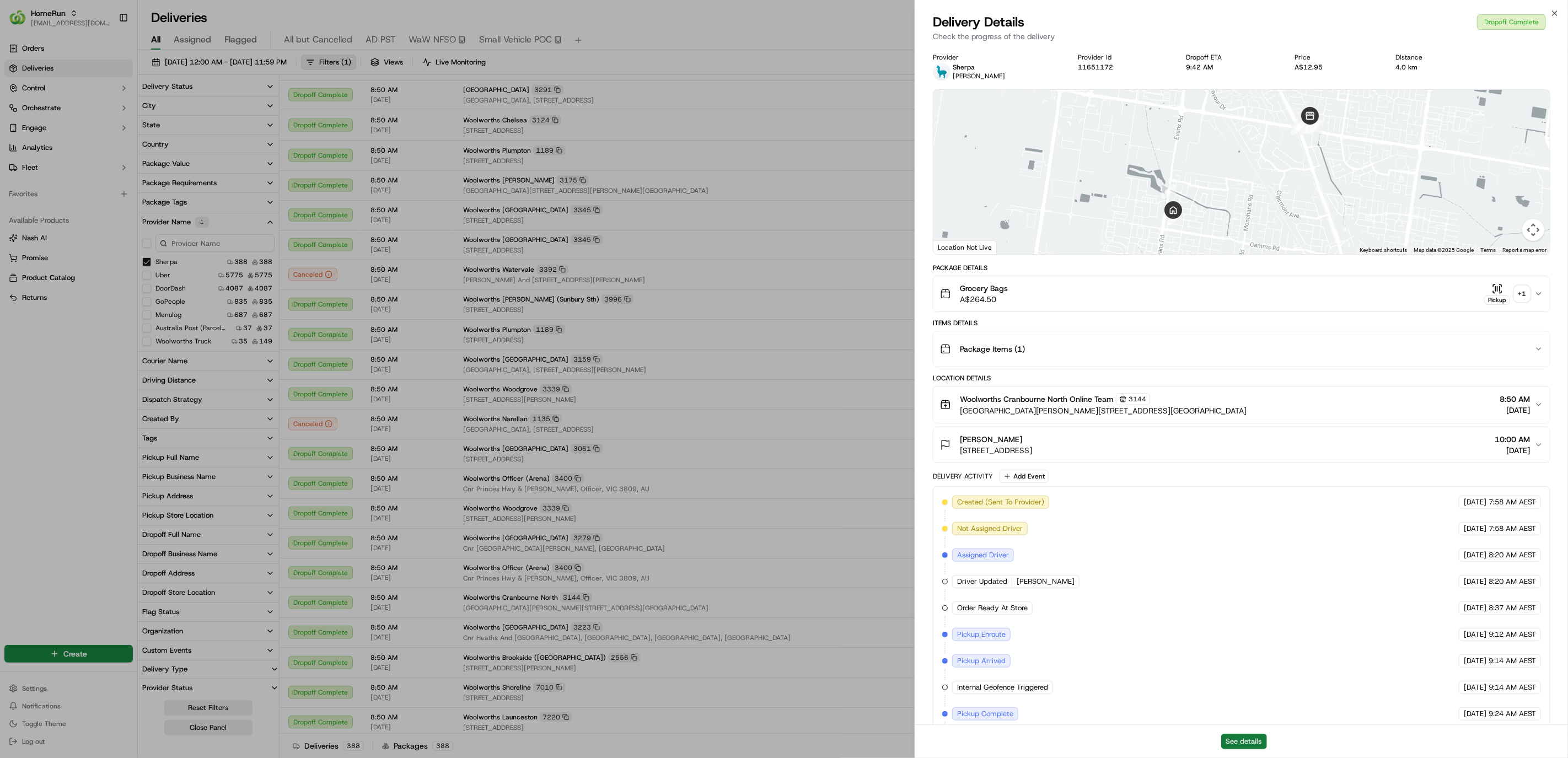
click at [1230, 744] on button "See details" at bounding box center [1243, 741] width 46 height 15
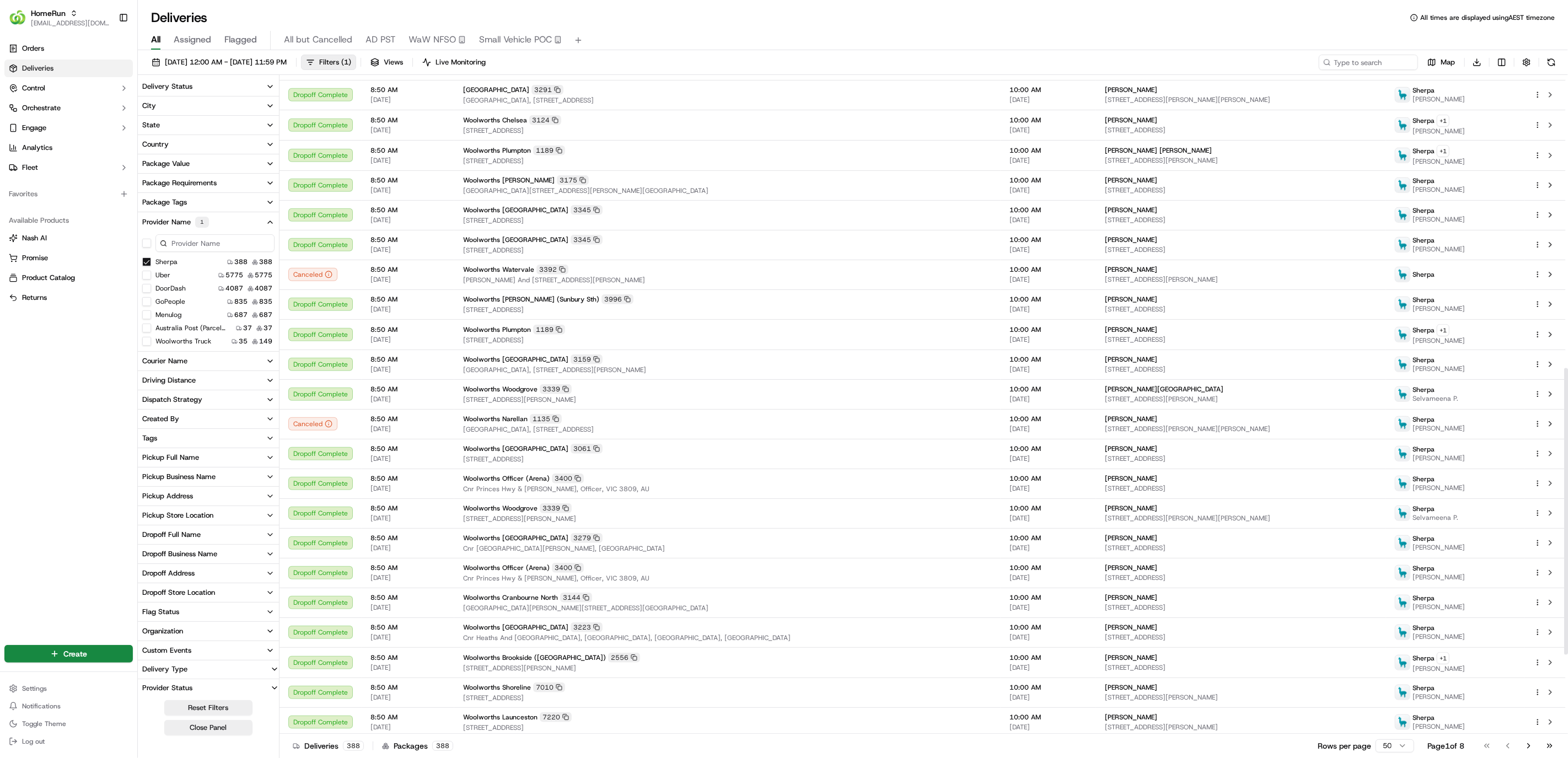
scroll to position [856, 0]
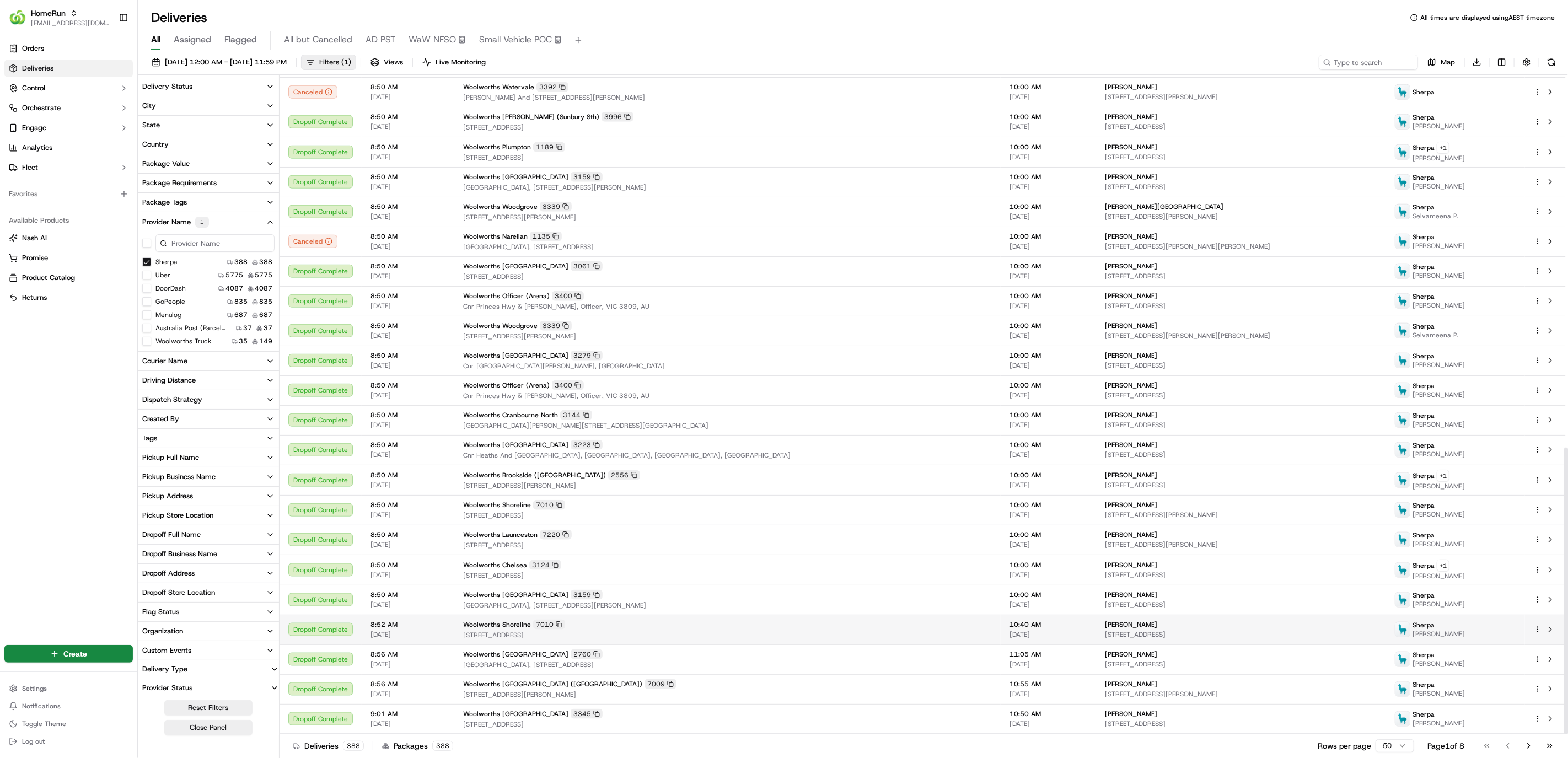
click at [781, 615] on td "Woolworths Shoreline 7010 6 Shoreline Drive, Howrah, TAS 7018, AU" at bounding box center [727, 629] width 547 height 29
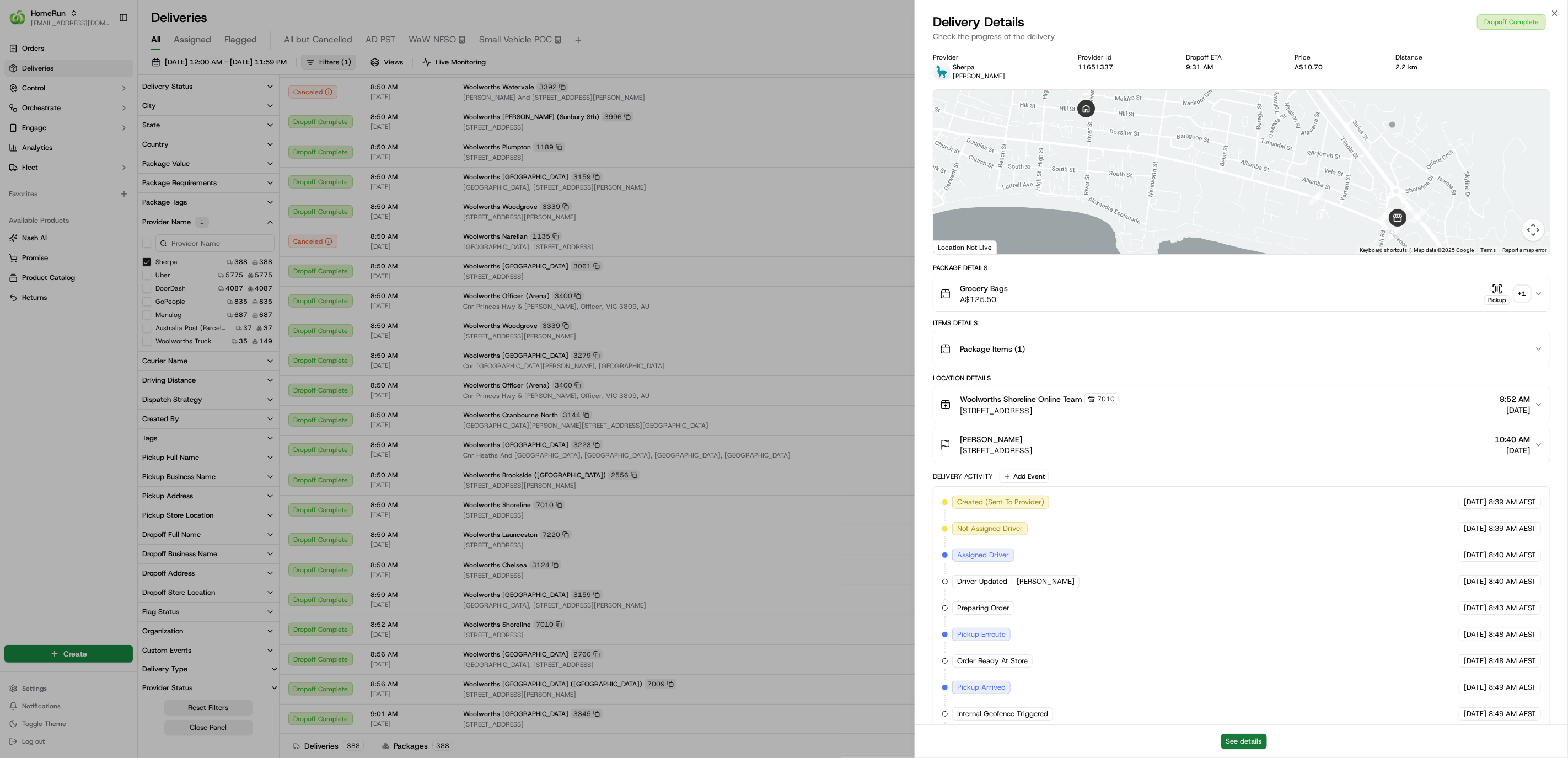
click at [1249, 745] on button "See details" at bounding box center [1243, 741] width 46 height 15
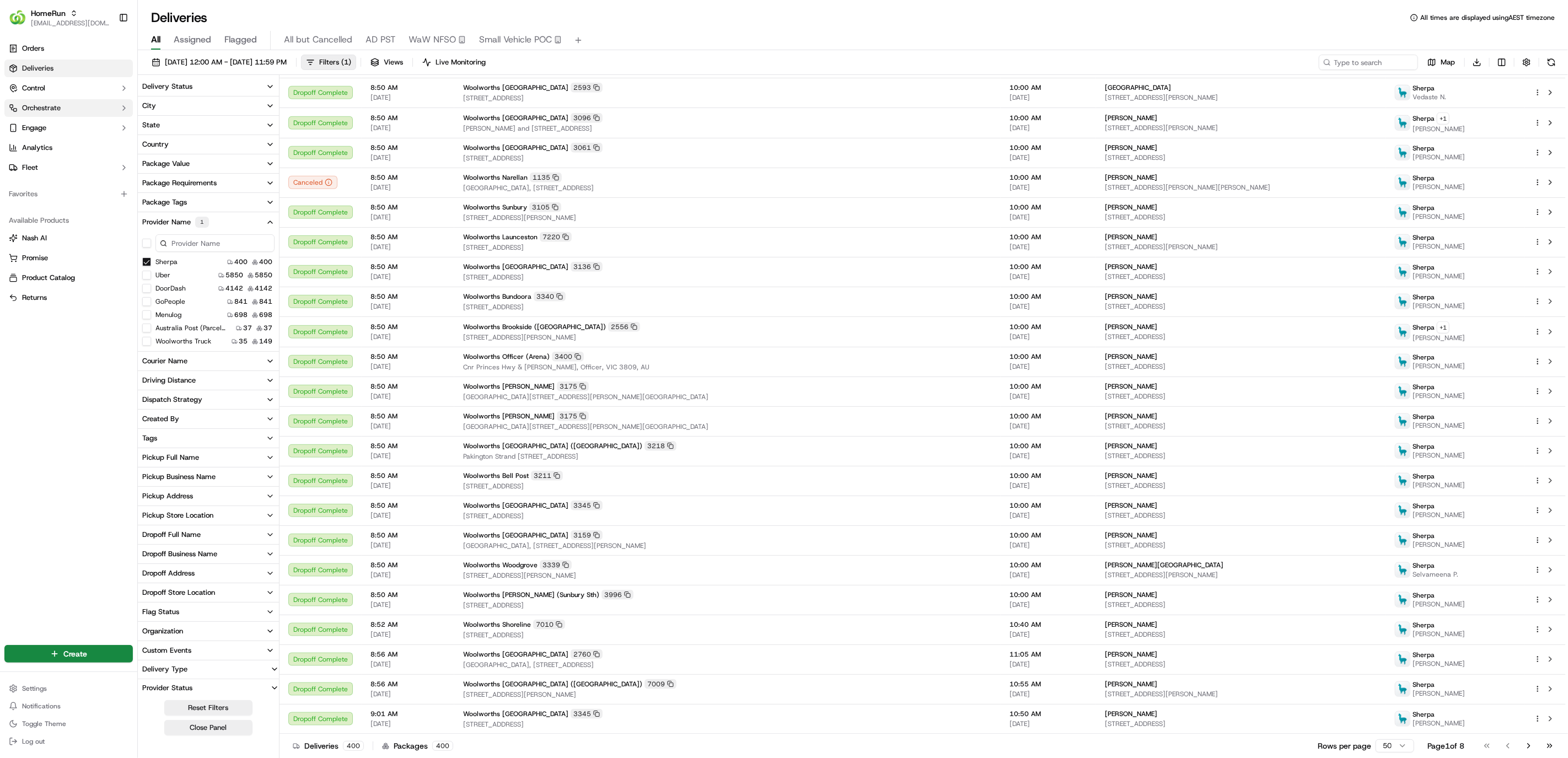
click at [63, 110] on button "Orchestrate" at bounding box center [69, 108] width 128 height 18
click at [66, 125] on link "Workflows" at bounding box center [69, 125] width 102 height 15
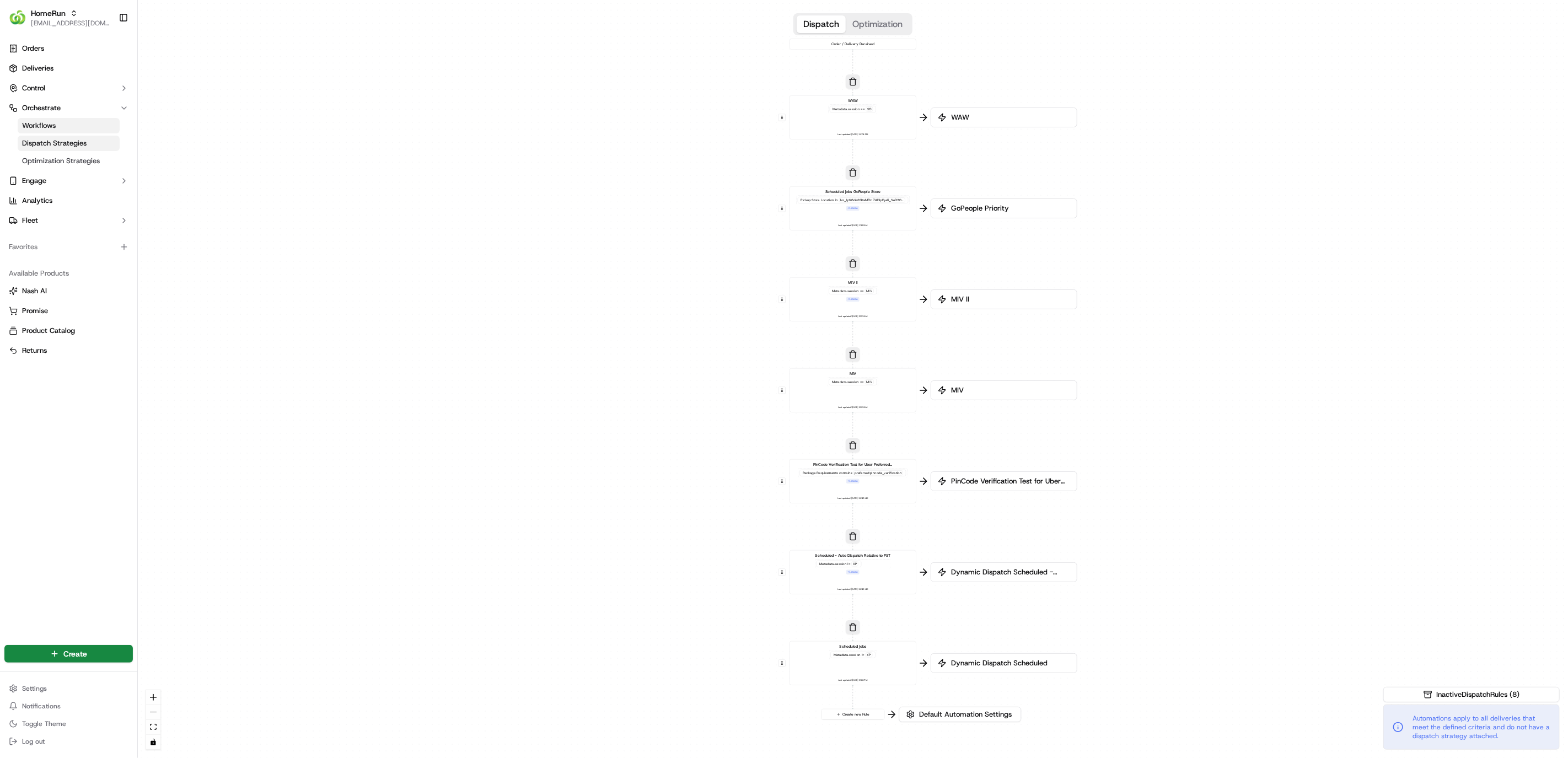
click at [65, 142] on span "Dispatch Strategies" at bounding box center [54, 143] width 64 height 10
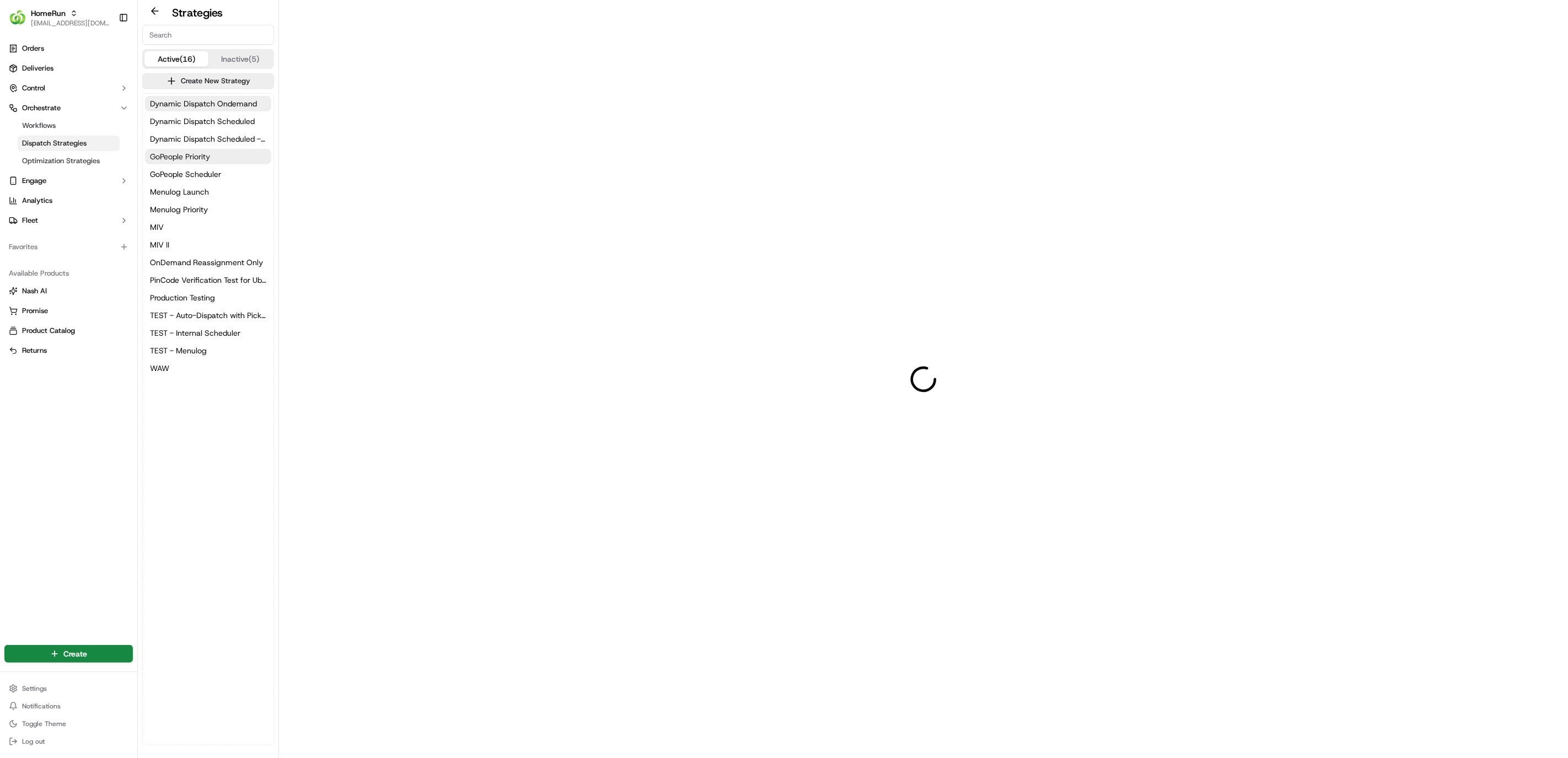
click at [182, 158] on span "GoPeople Priority" at bounding box center [179, 156] width 60 height 11
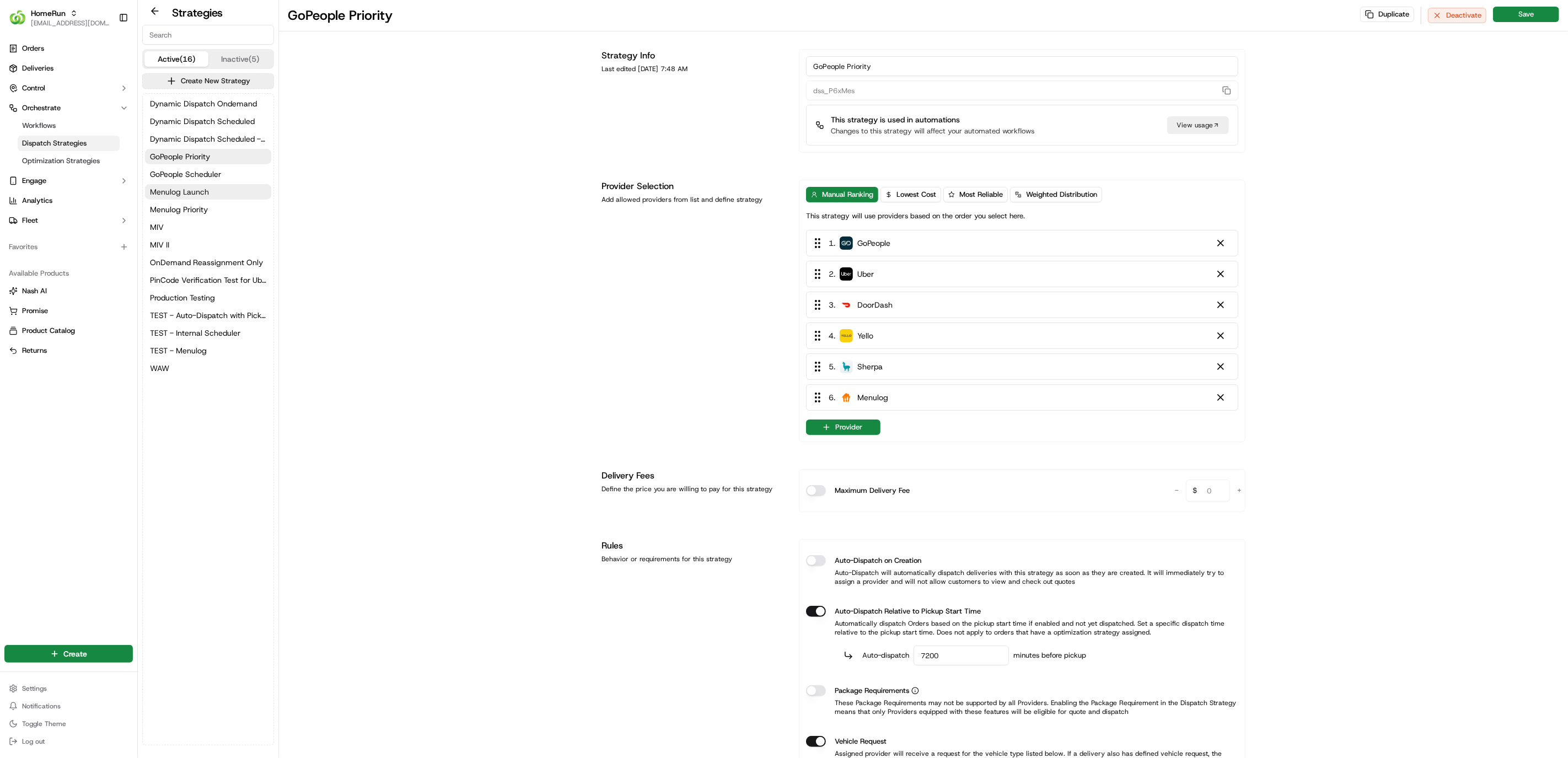
click at [210, 195] on button "Menulog Launch" at bounding box center [208, 192] width 126 height 15
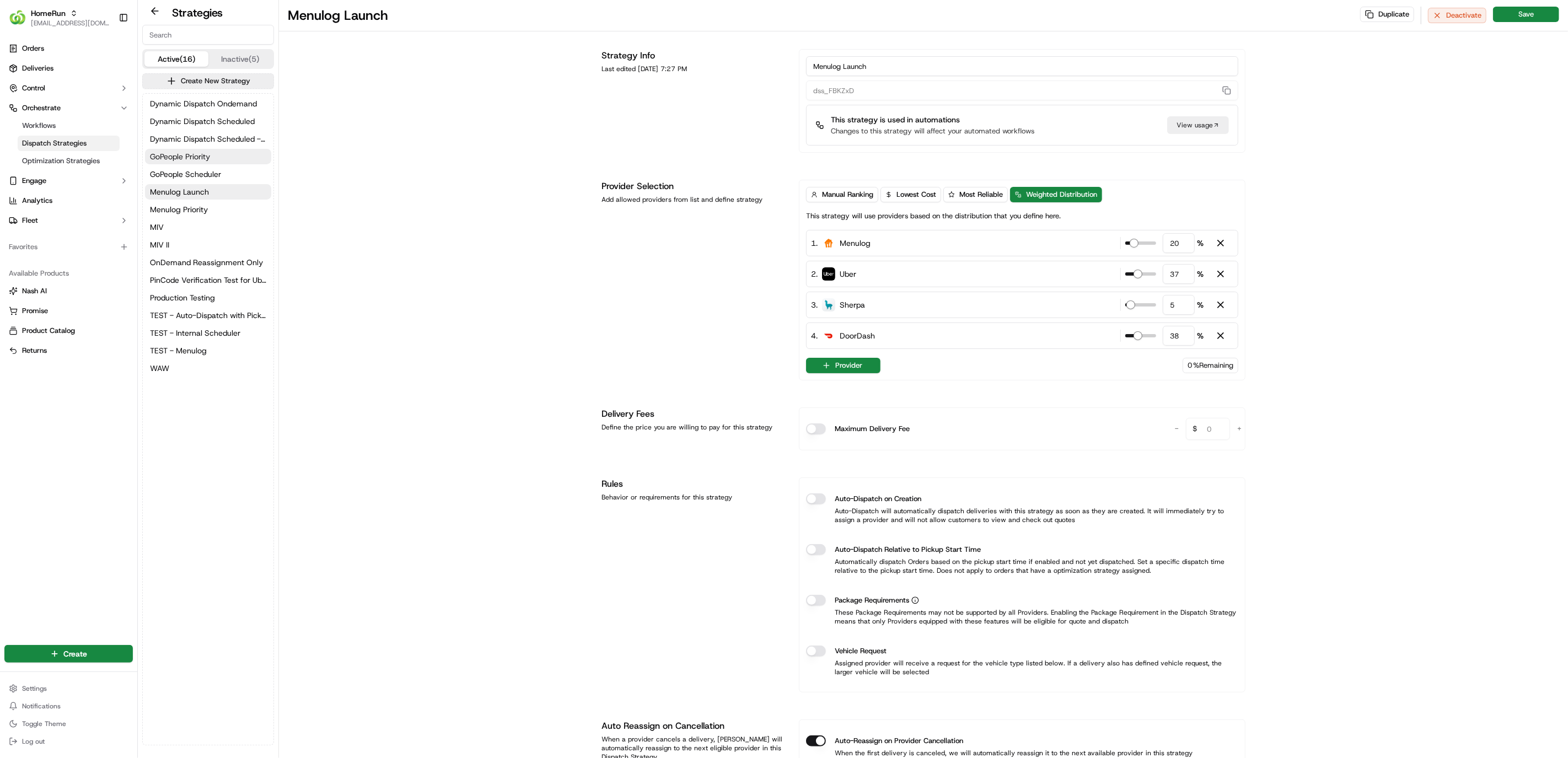
click at [208, 161] on span "GoPeople Priority" at bounding box center [179, 156] width 60 height 11
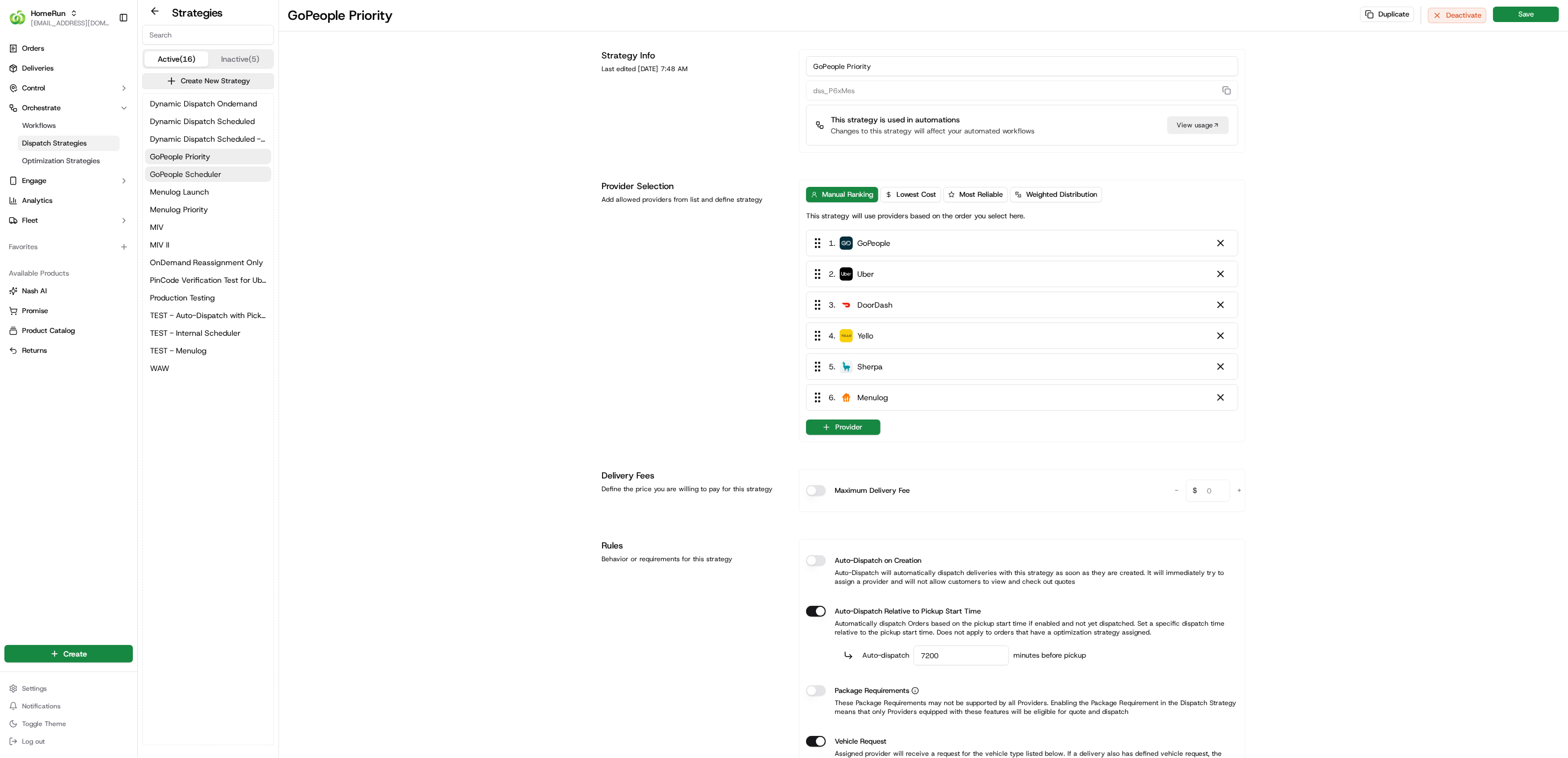
click at [210, 171] on span "GoPeople Scheduler" at bounding box center [185, 174] width 71 height 11
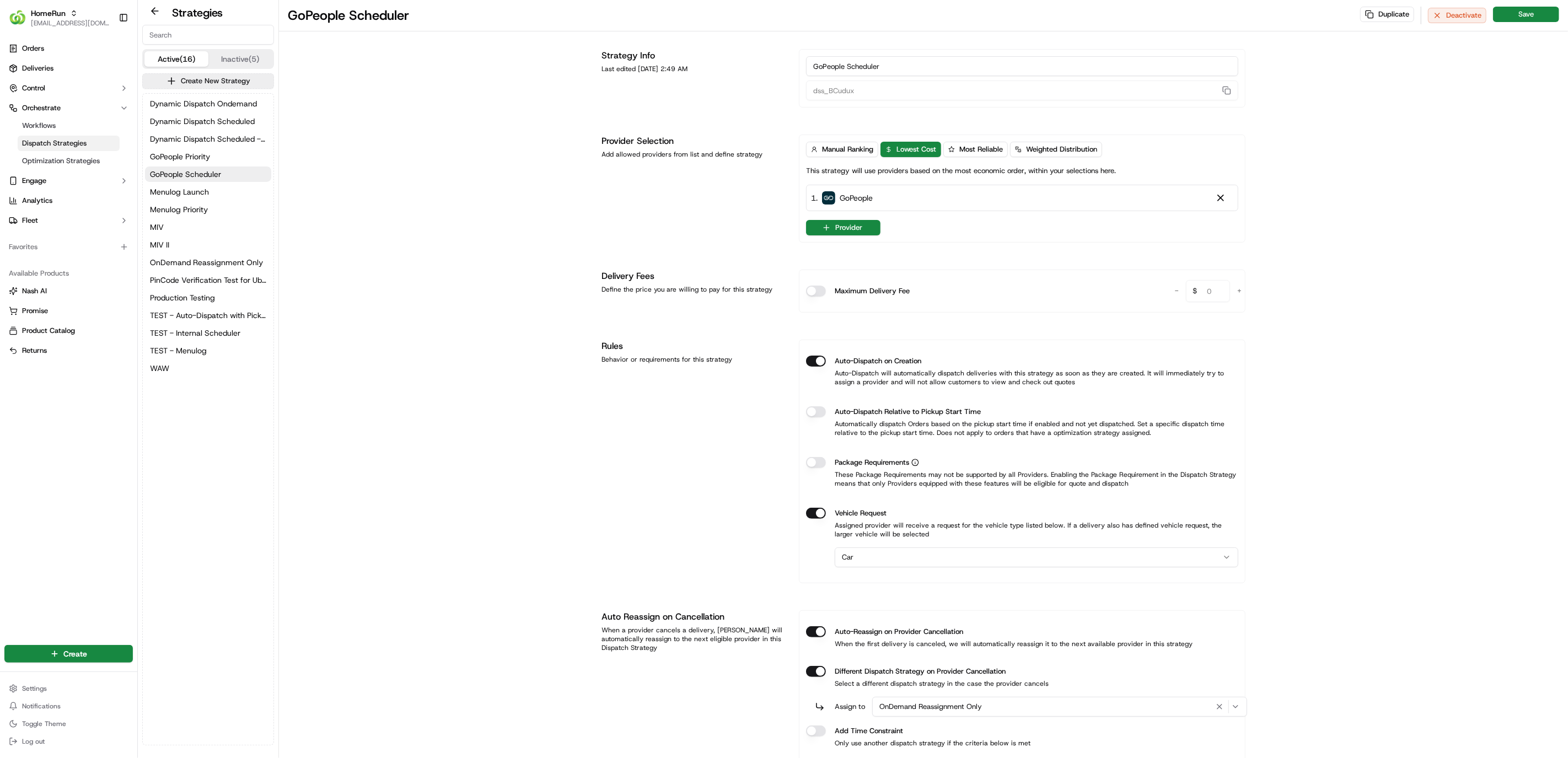
click at [190, 289] on div "Dynamic Dispatch Ondemand Dynamic Dispatch Scheduled Dynamic Dispatch Scheduled…" at bounding box center [208, 236] width 131 height 285
click at [190, 285] on span "PinCode Verification Test for Uber Preferred Vendor" at bounding box center [208, 279] width 117 height 11
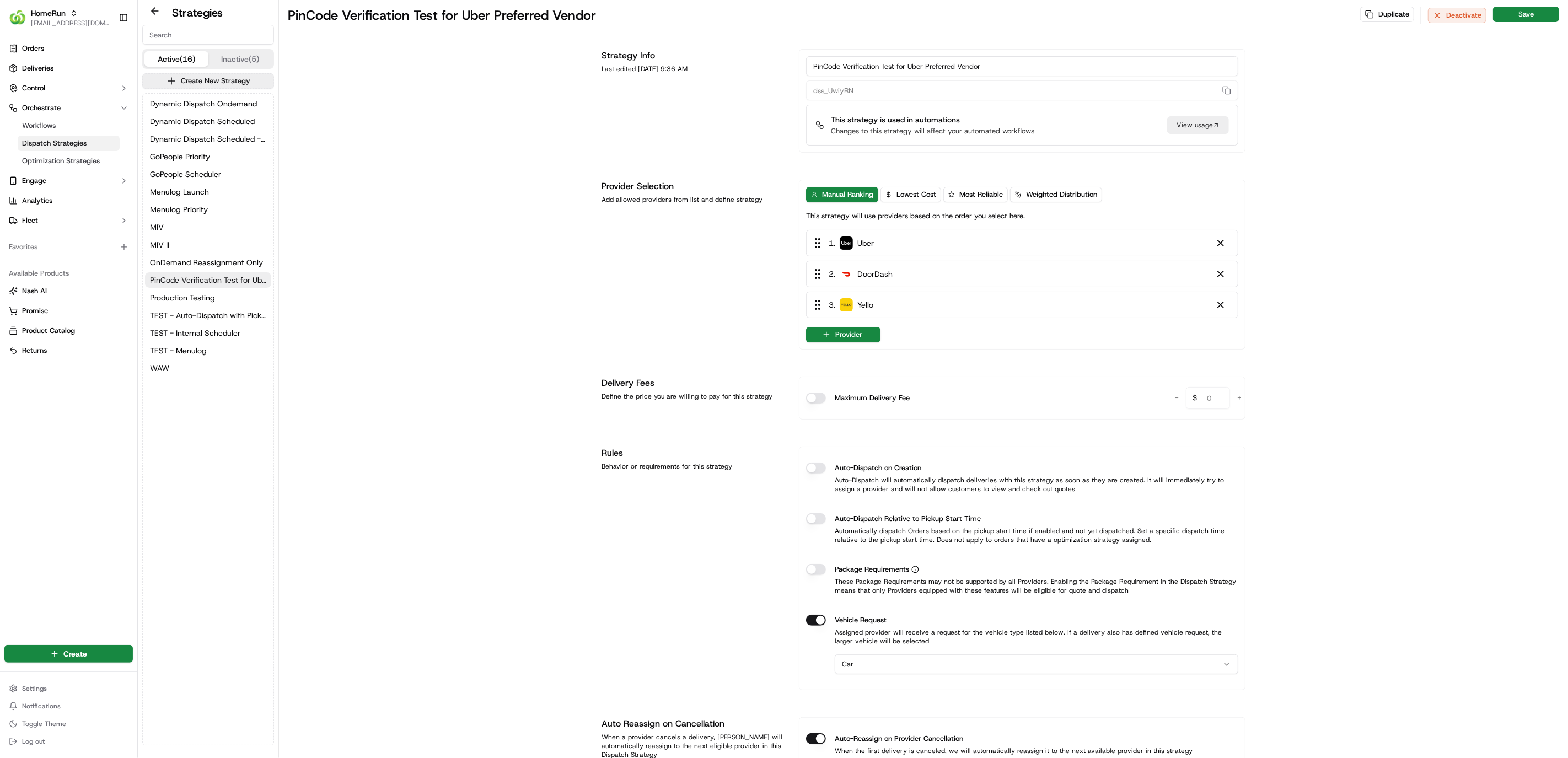
click at [193, 273] on button "PinCode Verification Test for Uber Preferred Vendor" at bounding box center [208, 279] width 126 height 15
click at [193, 235] on div "Dynamic Dispatch Ondemand Dynamic Dispatch Scheduled Dynamic Dispatch Scheduled…" at bounding box center [208, 236] width 131 height 285
click at [195, 217] on div "Dynamic Dispatch Ondemand Dynamic Dispatch Scheduled Dynamic Dispatch Scheduled…" at bounding box center [208, 236] width 131 height 285
click at [201, 202] on button "Menulog Priority" at bounding box center [208, 209] width 126 height 15
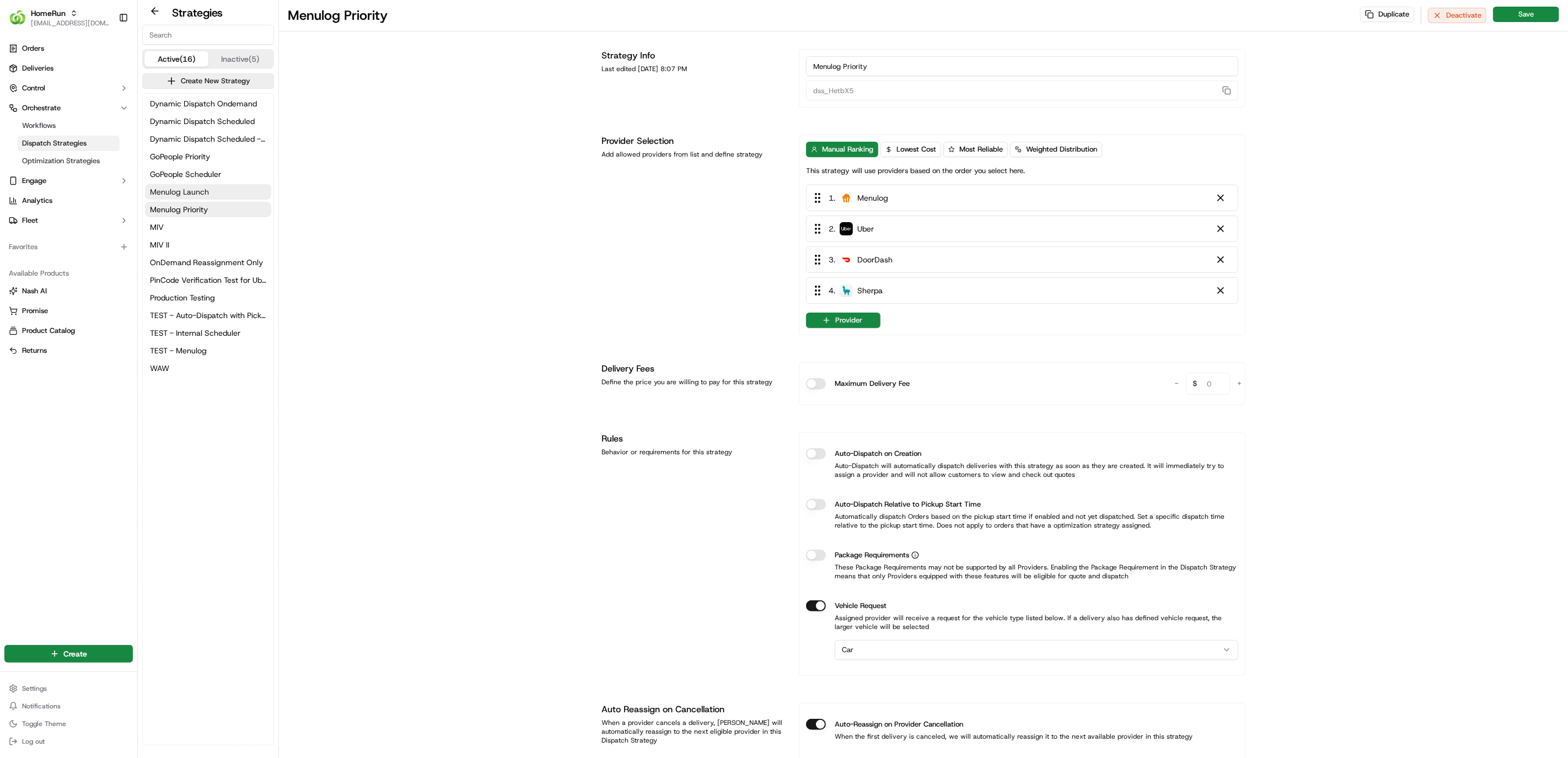
click at [201, 196] on span "Menulog Launch" at bounding box center [179, 192] width 59 height 11
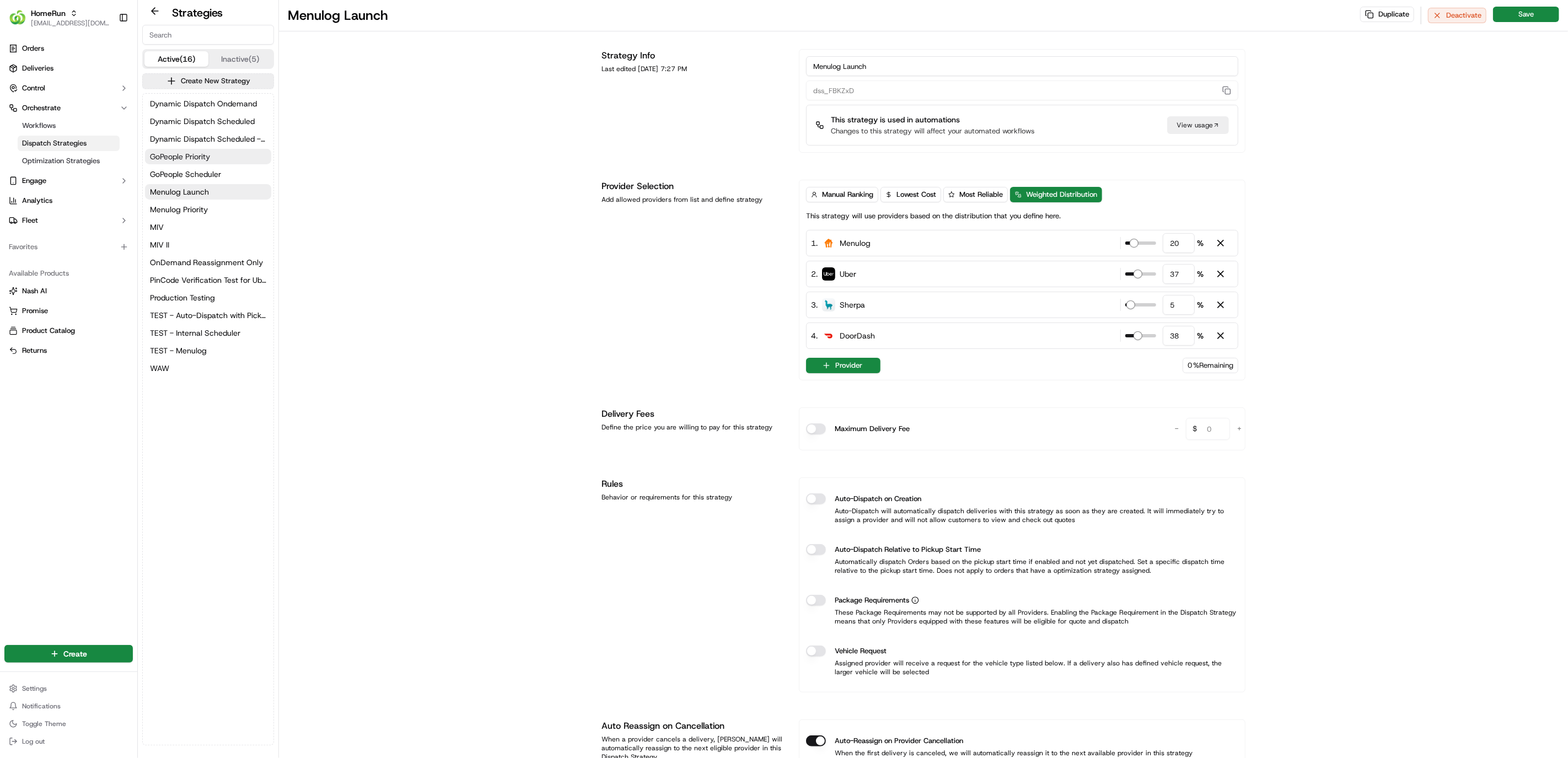
click at [206, 161] on span "GoPeople Priority" at bounding box center [179, 156] width 60 height 11
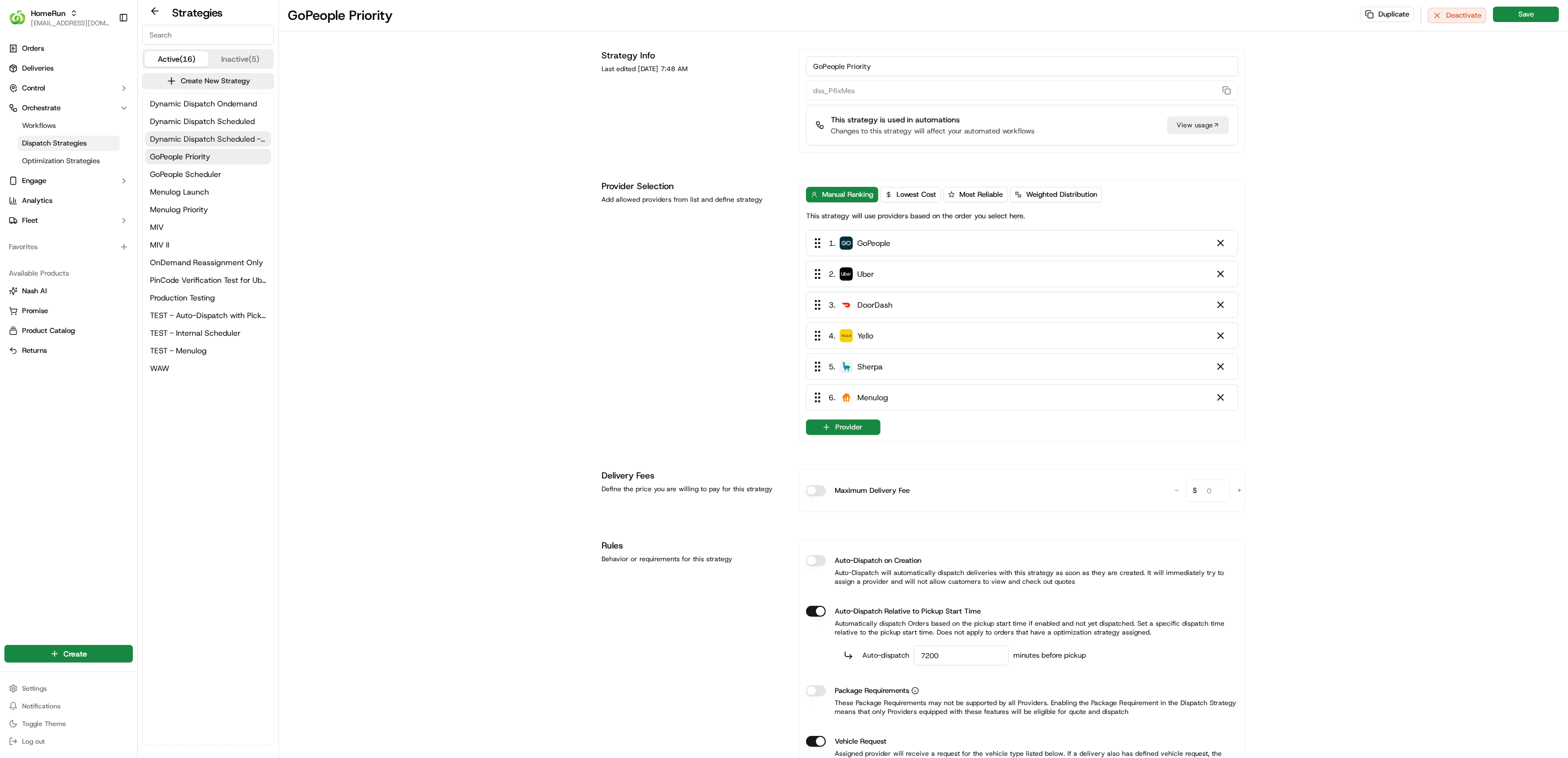
click at [207, 142] on span "Dynamic Dispatch Scheduled - Auto Dispatch Relative to PST" at bounding box center [208, 139] width 117 height 11
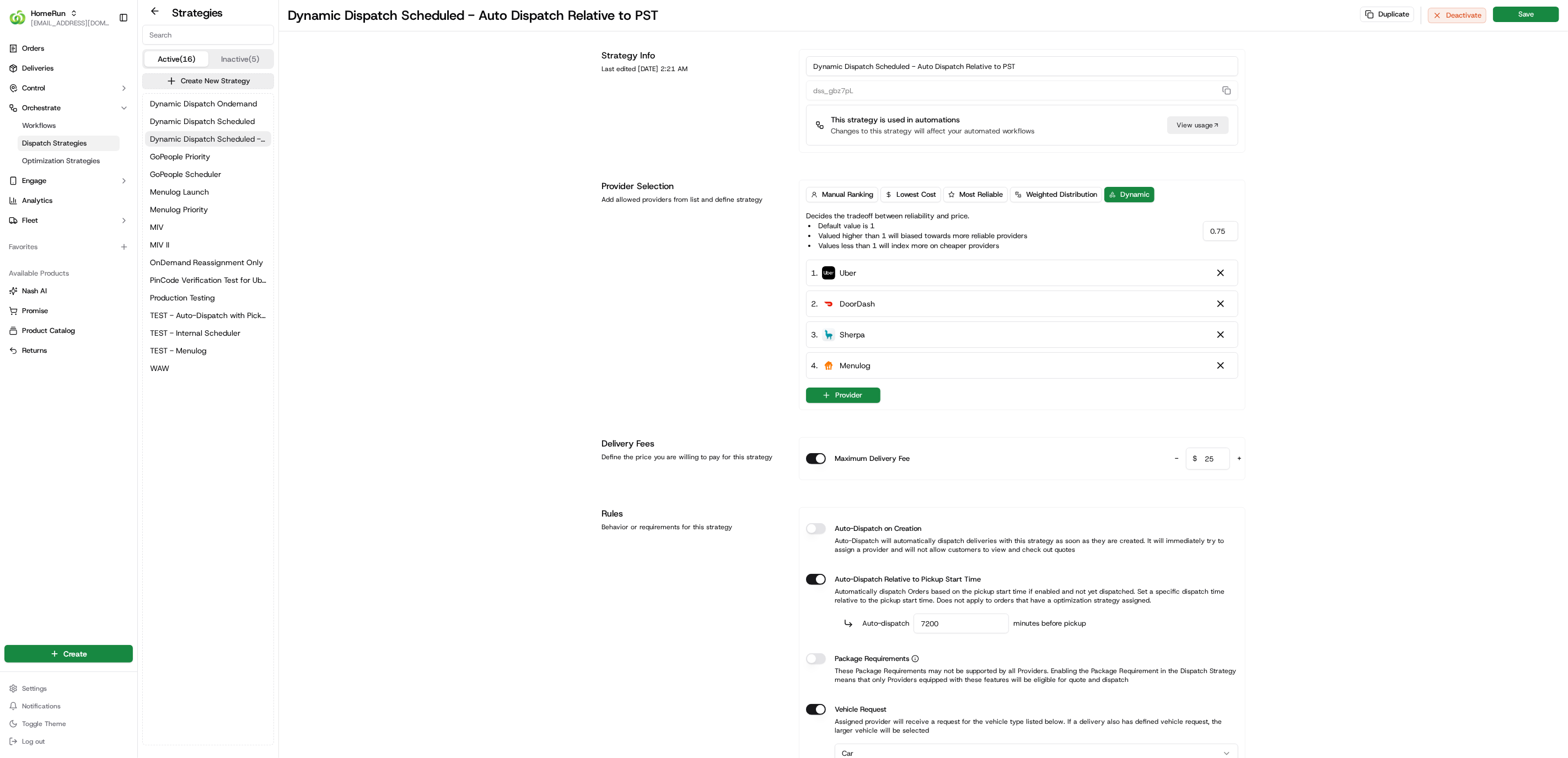
click at [209, 133] on span "Dynamic Dispatch Scheduled - Auto Dispatch Relative to PST" at bounding box center [208, 139] width 117 height 11
click at [212, 116] on span "Dynamic Dispatch Scheduled" at bounding box center [202, 121] width 105 height 11
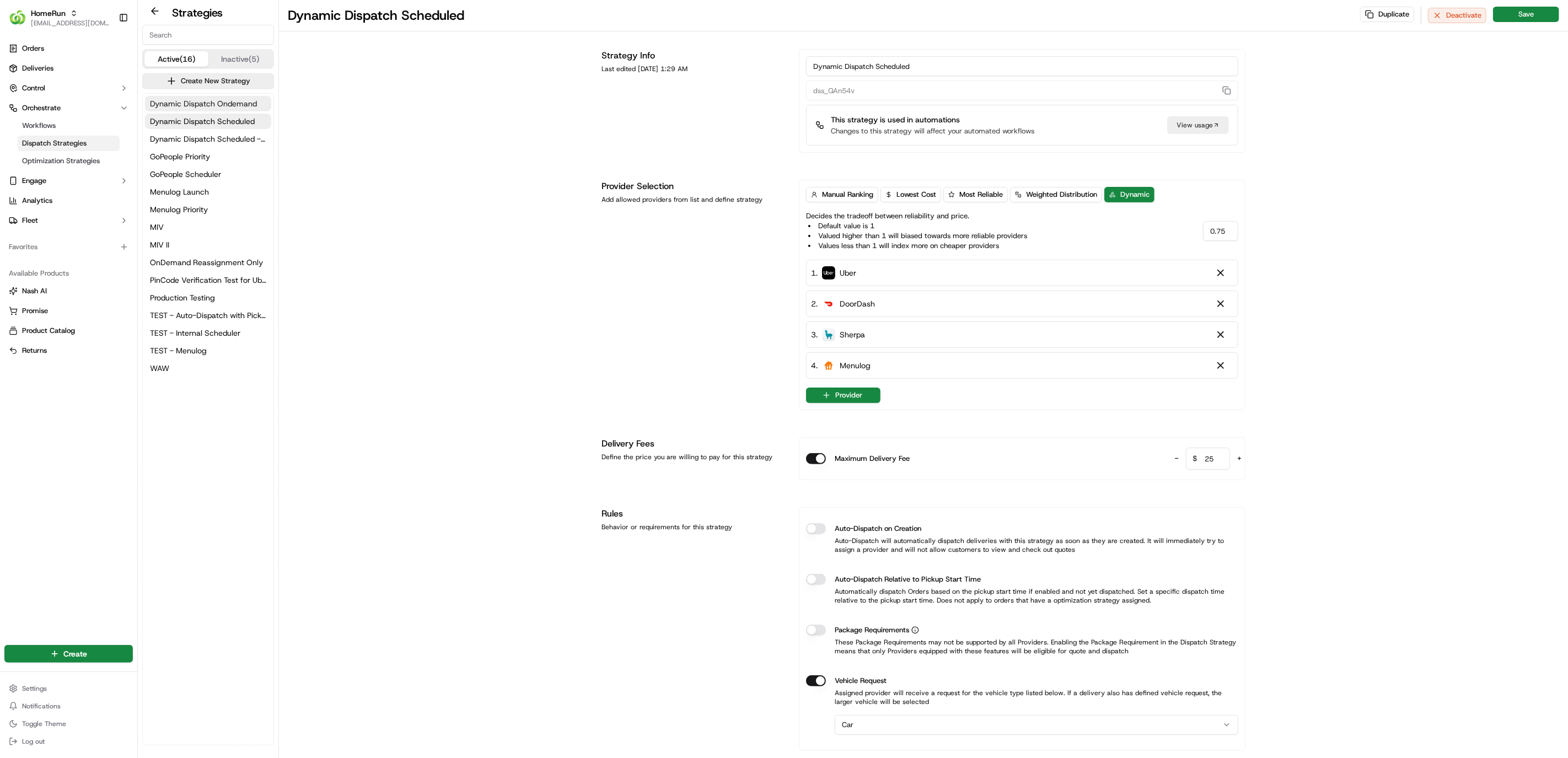
click at [214, 106] on span "Dynamic Dispatch Ondemand" at bounding box center [203, 103] width 107 height 11
click at [215, 117] on span "Dynamic Dispatch Scheduled" at bounding box center [202, 121] width 105 height 11
click at [212, 147] on div "Dynamic Dispatch Ondemand Dynamic Dispatch Scheduled Dynamic Dispatch Scheduled…" at bounding box center [208, 236] width 131 height 285
click at [212, 139] on span "Dynamic Dispatch Scheduled - Auto Dispatch Relative to PST" at bounding box center [208, 139] width 117 height 11
